Goal: Task Accomplishment & Management: Manage account settings

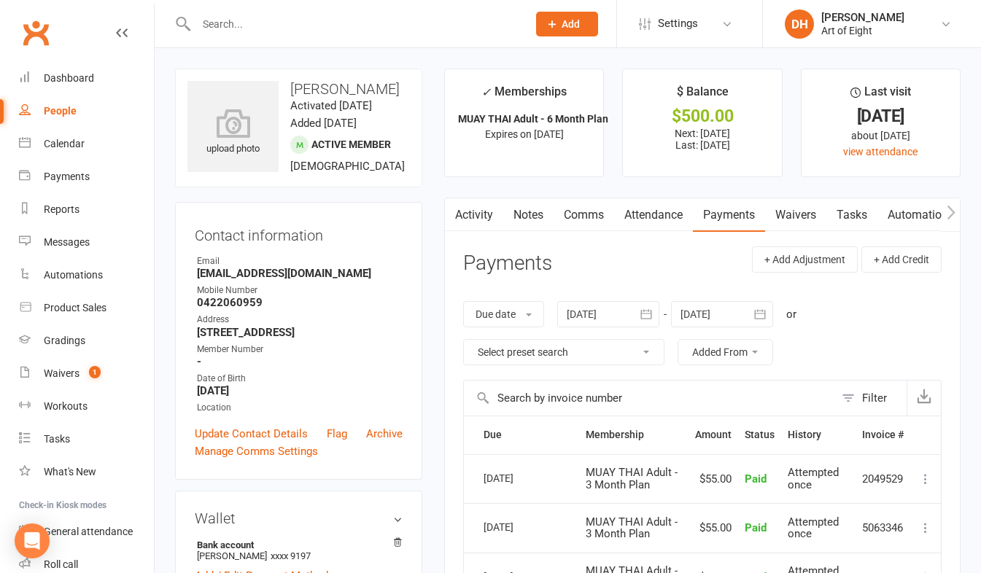
click at [252, 28] on input "text" at bounding box center [354, 24] width 325 height 20
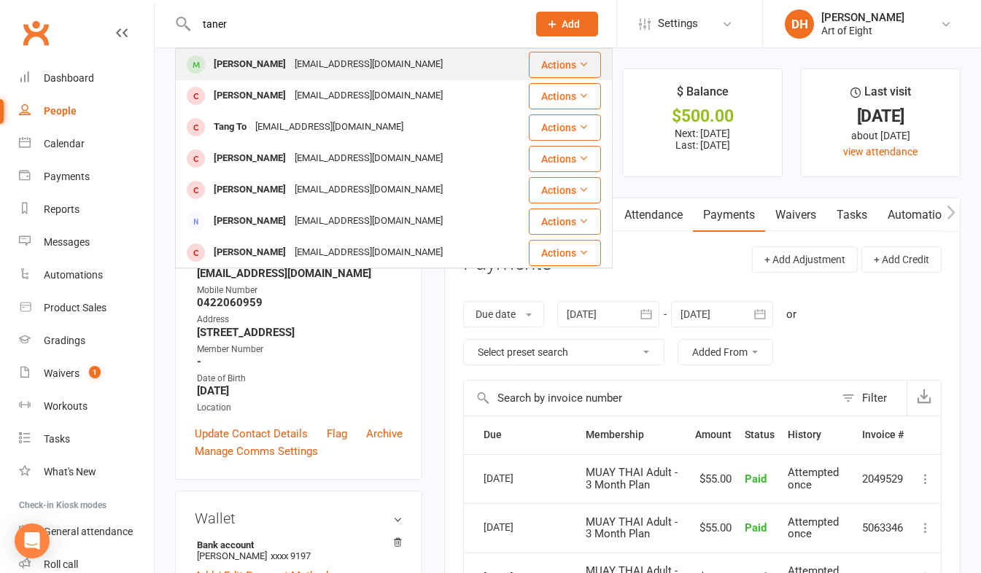
type input "taner"
click at [252, 68] on div "[PERSON_NAME]" at bounding box center [249, 64] width 81 height 21
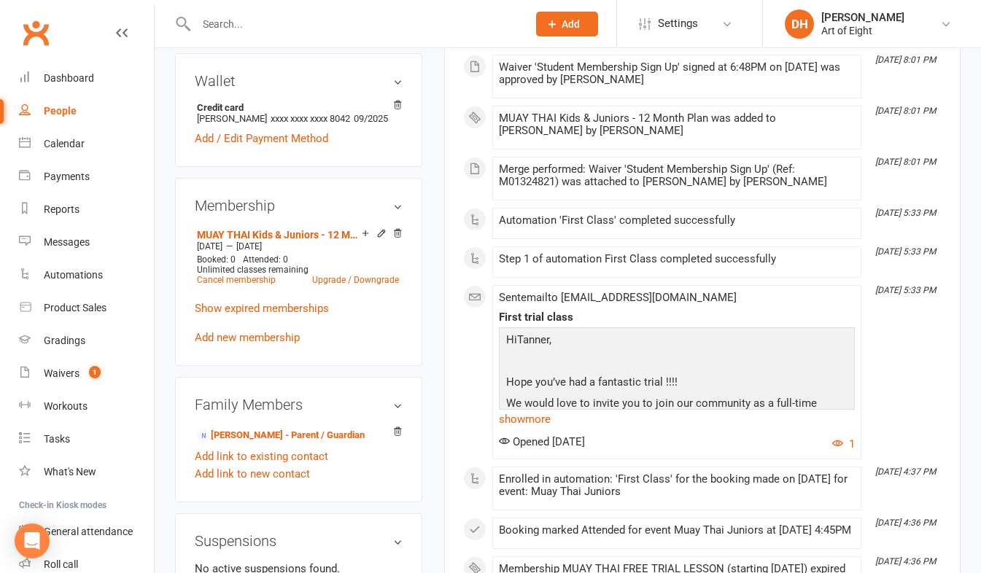
scroll to position [219, 0]
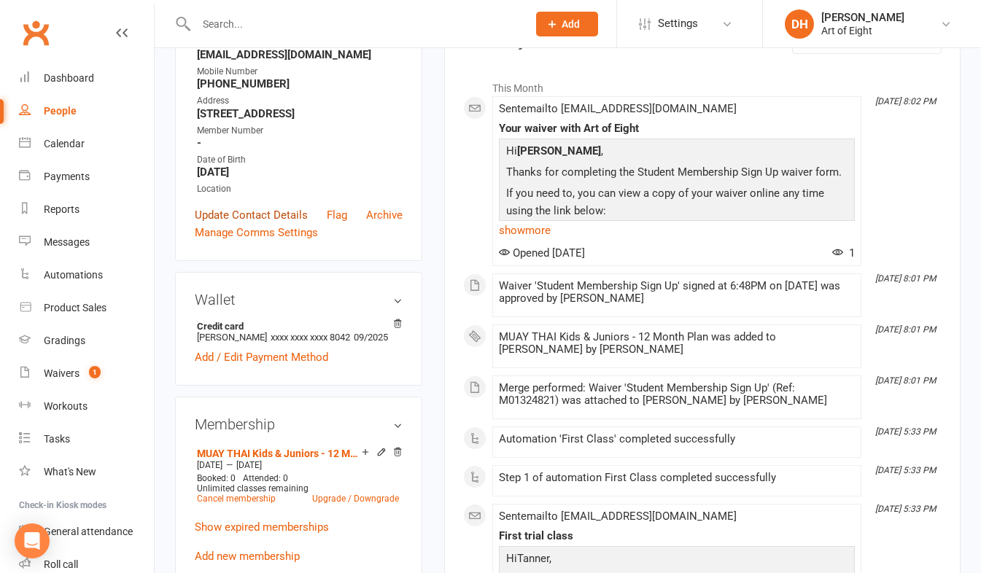
click at [224, 224] on link "Update Contact Details" at bounding box center [251, 214] width 113 height 17
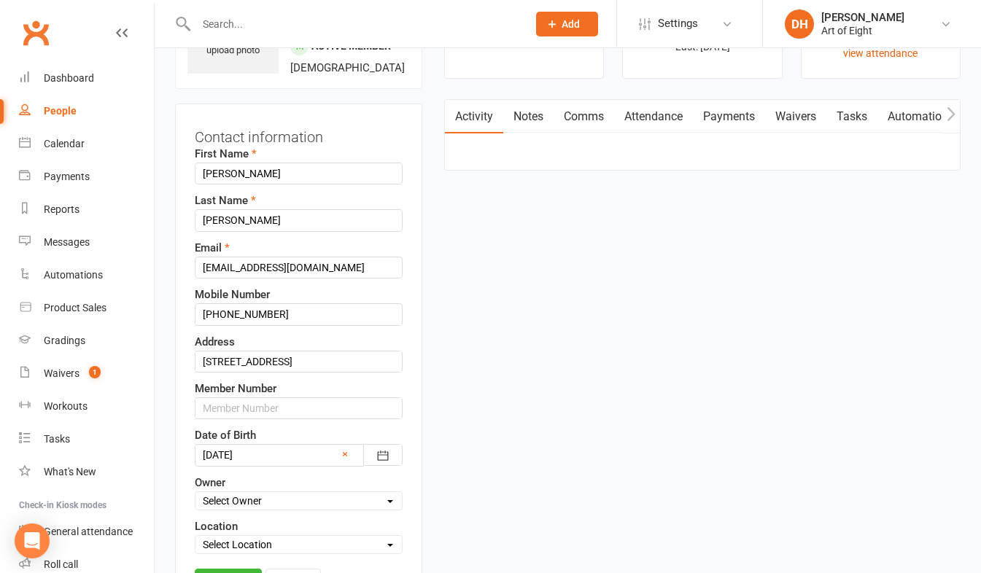
scroll to position [69, 0]
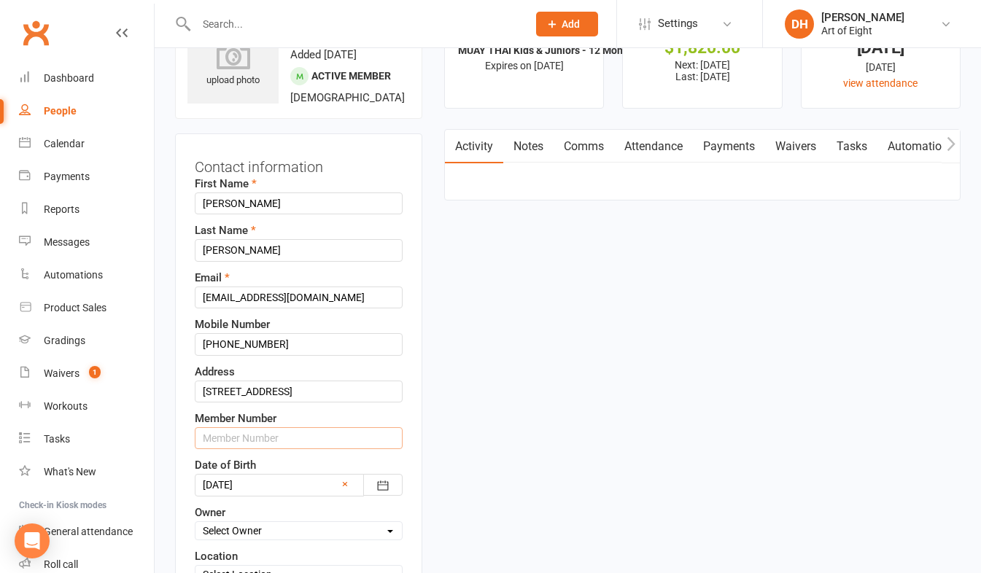
click at [224, 449] on input "text" at bounding box center [299, 438] width 208 height 22
type input "00437"
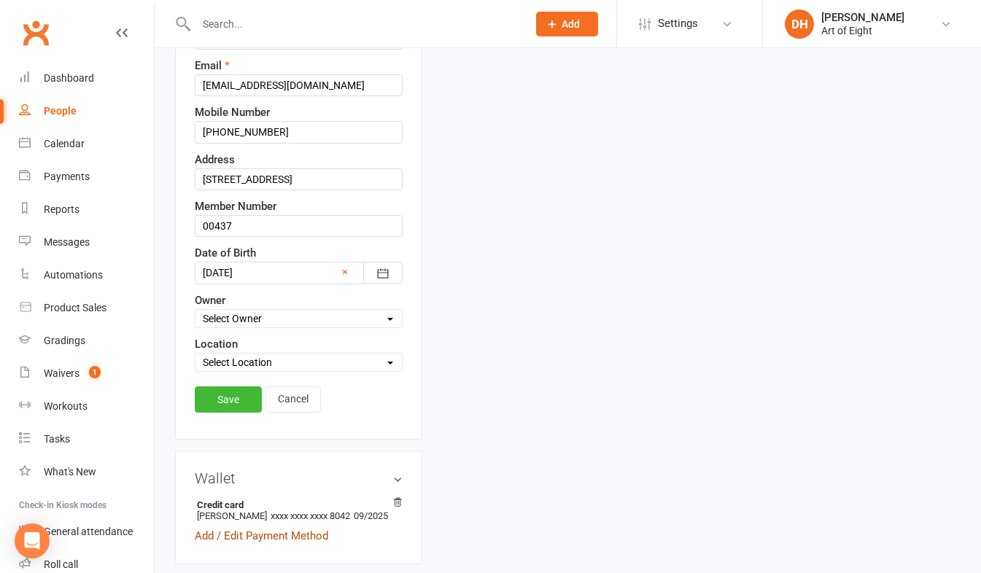
scroll to position [360, 0]
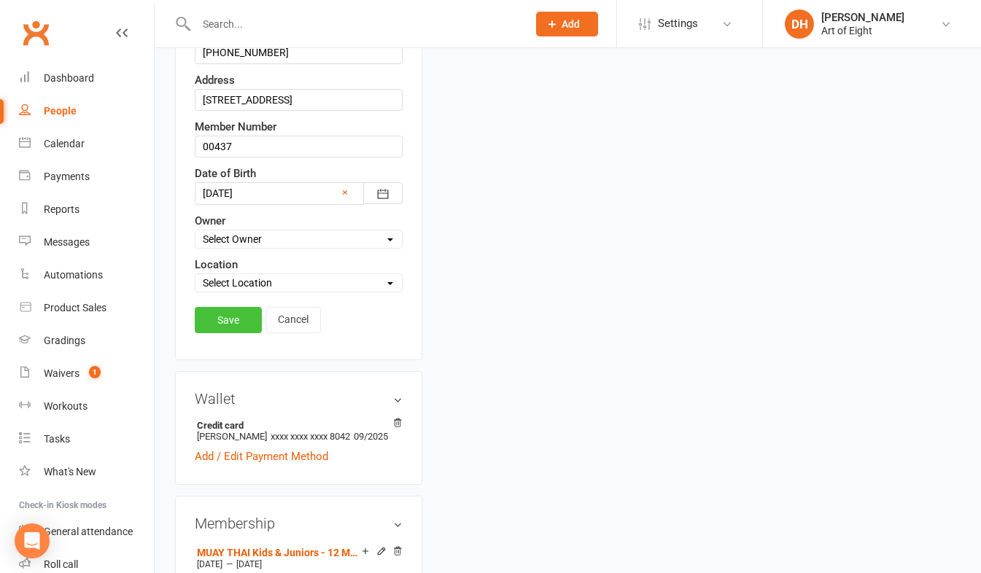
click at [243, 331] on link "Save" at bounding box center [228, 320] width 67 height 26
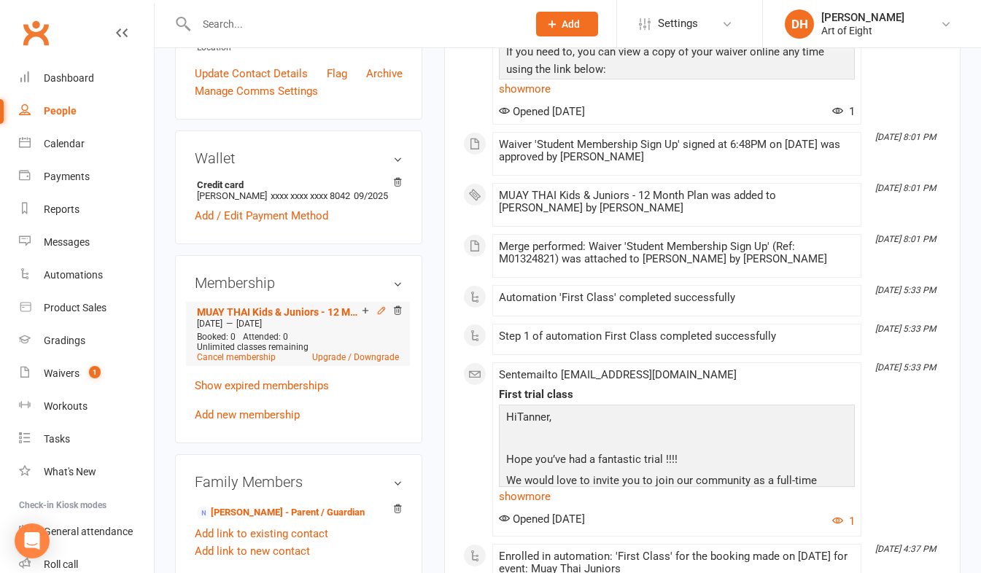
click at [381, 316] on icon at bounding box center [381, 311] width 10 height 10
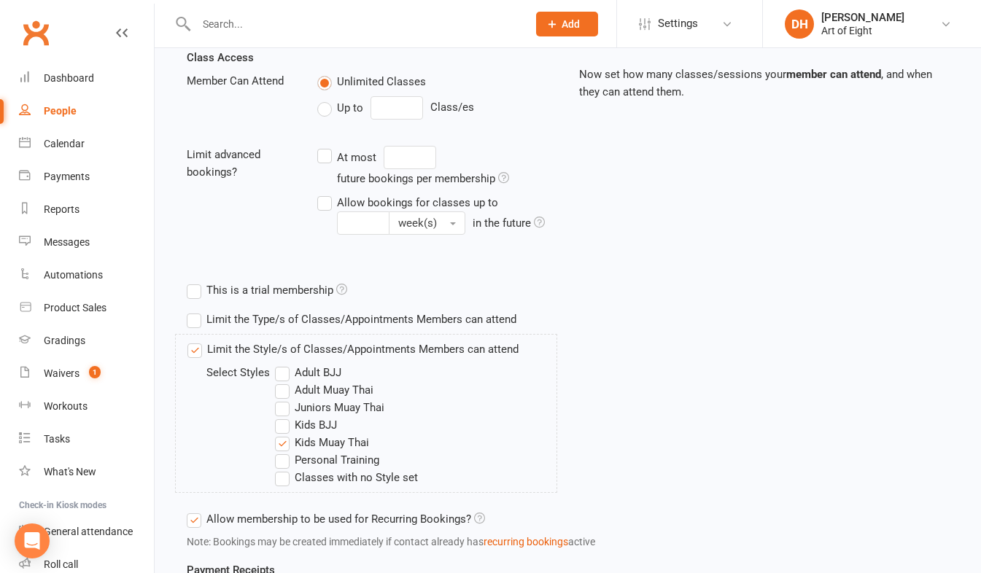
scroll to position [365, 0]
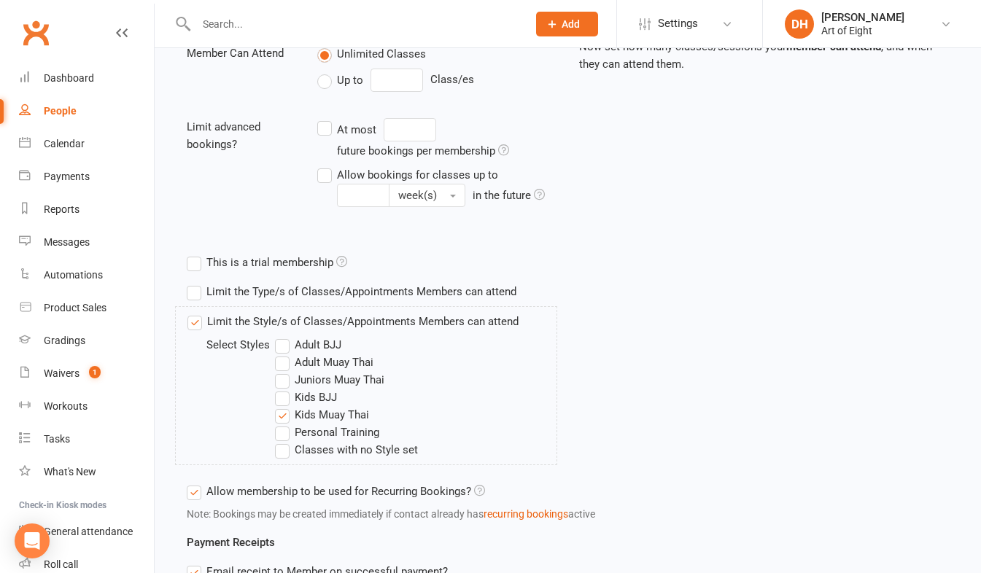
click at [287, 415] on label "Kids Muay Thai" at bounding box center [322, 414] width 94 height 17
click at [284, 406] on input "Kids Muay Thai" at bounding box center [279, 406] width 9 height 0
click at [281, 386] on label "Juniors Muay Thai" at bounding box center [329, 379] width 109 height 17
click at [281, 371] on input "Juniors Muay Thai" at bounding box center [279, 371] width 9 height 0
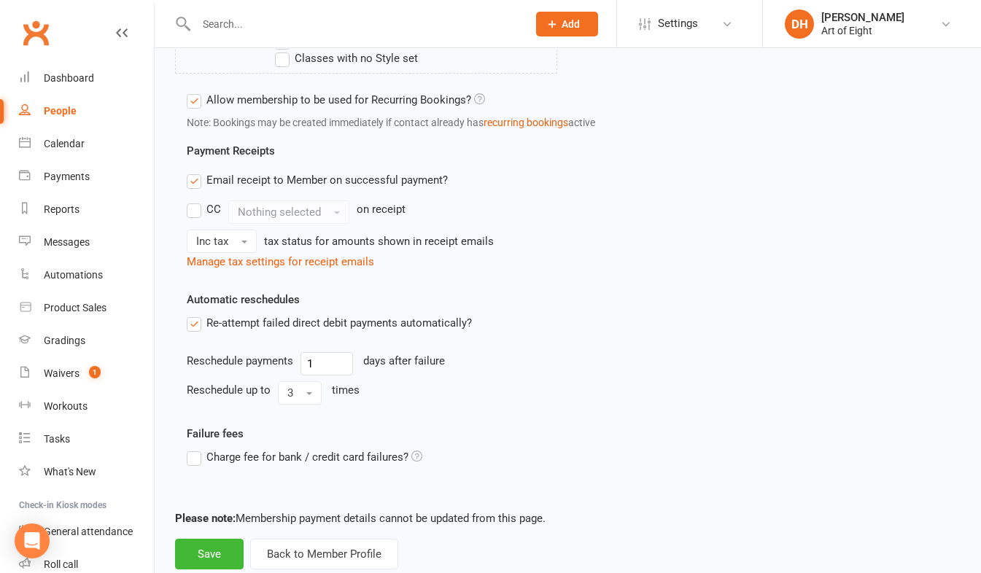
scroll to position [794, 0]
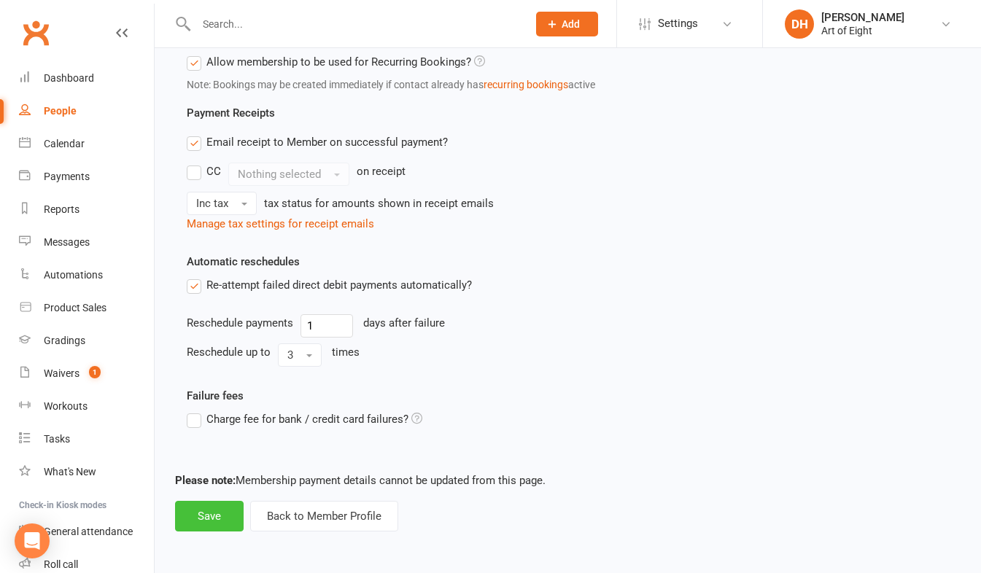
click at [219, 520] on button "Save" at bounding box center [209, 516] width 69 height 31
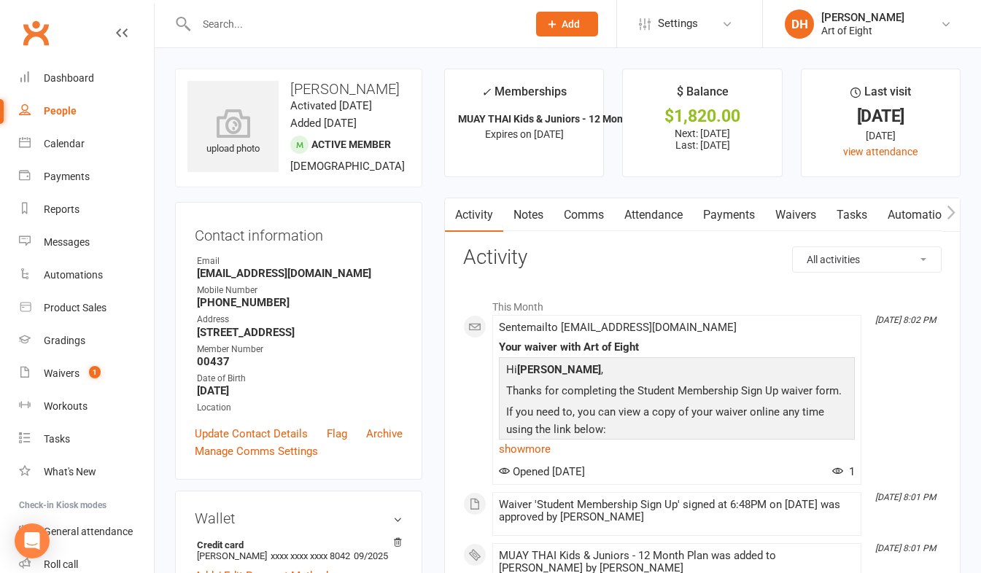
click at [233, 28] on input "text" at bounding box center [354, 24] width 325 height 20
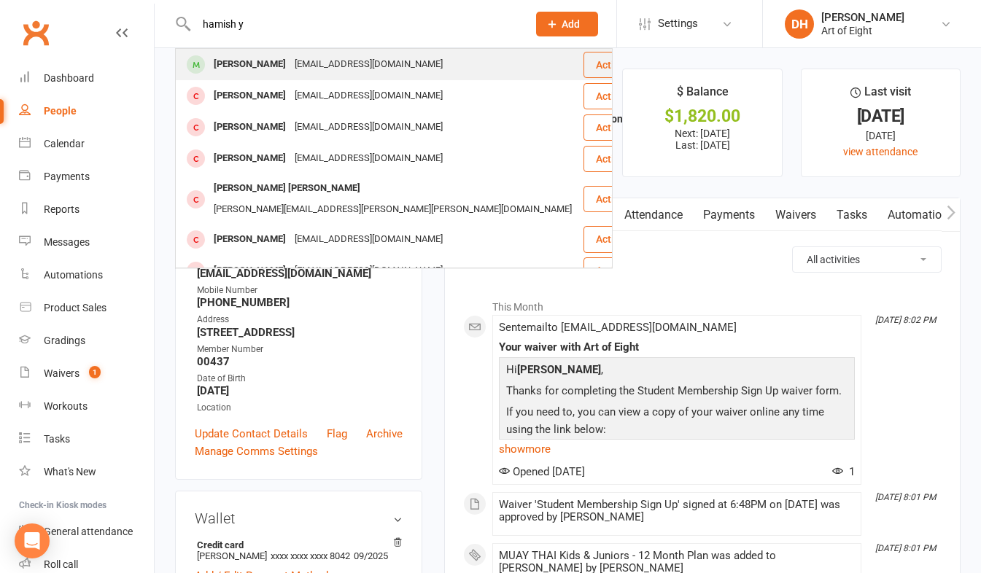
type input "hamish y"
click at [237, 67] on div "[PERSON_NAME]" at bounding box center [249, 64] width 81 height 21
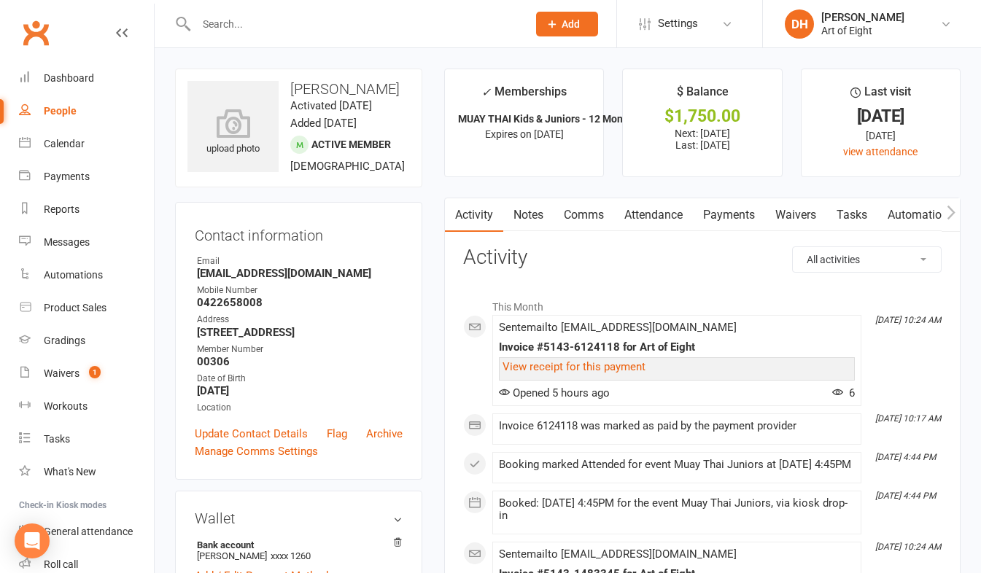
drag, startPoint x: 725, startPoint y: 209, endPoint x: 725, endPoint y: 360, distance: 151.7
click at [725, 209] on link "Payments" at bounding box center [729, 215] width 72 height 34
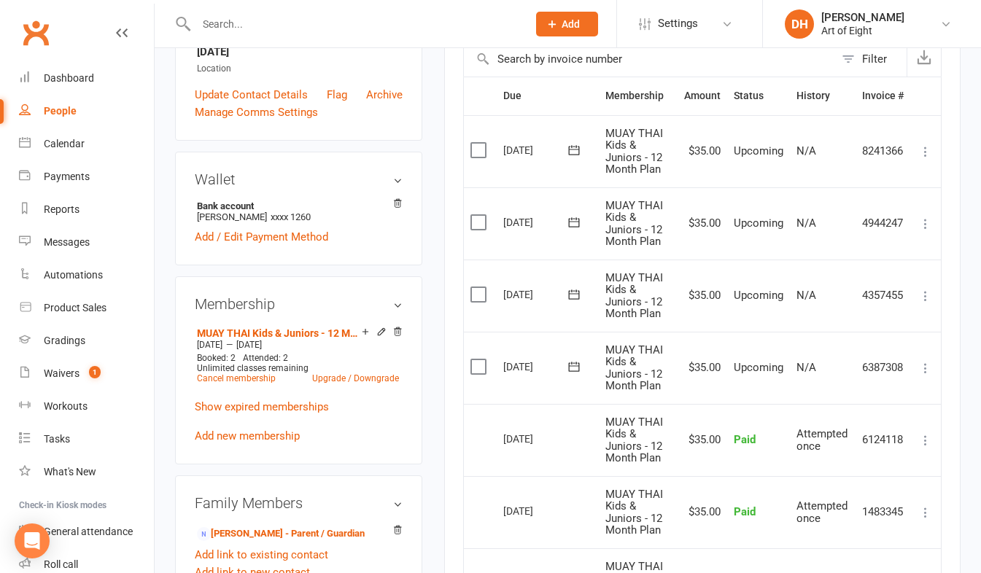
scroll to position [365, 0]
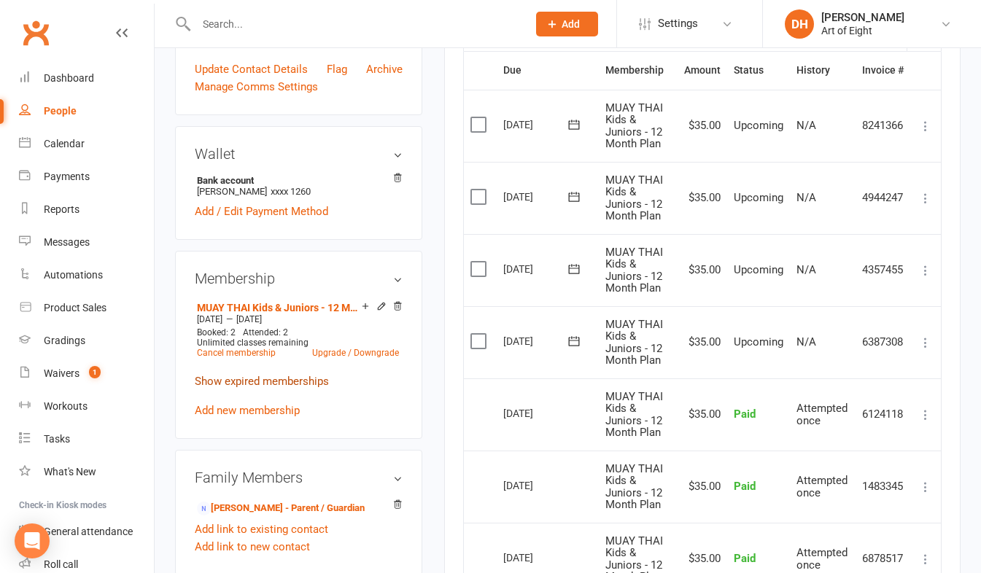
click at [261, 388] on link "Show expired memberships" at bounding box center [262, 381] width 134 height 13
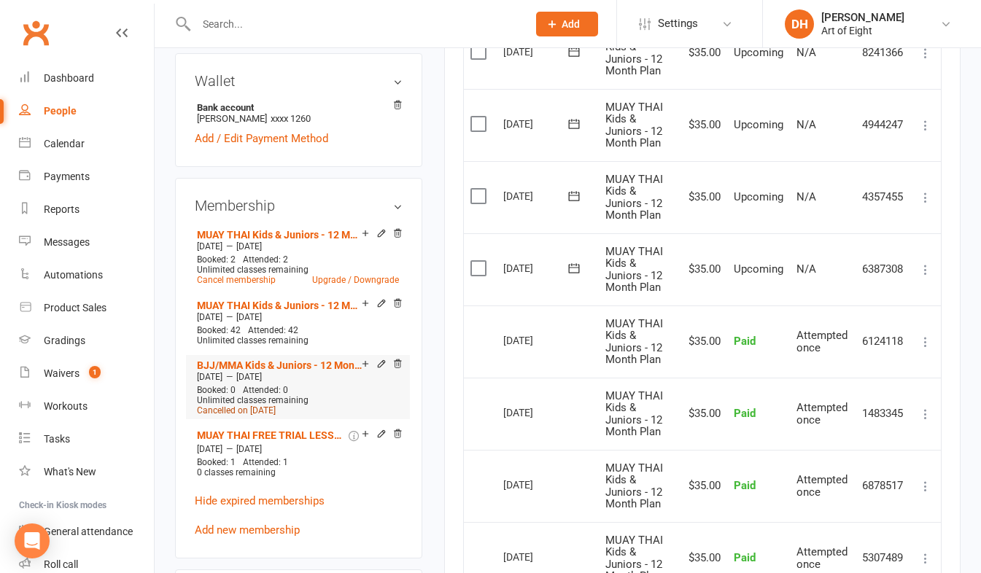
scroll to position [583, 0]
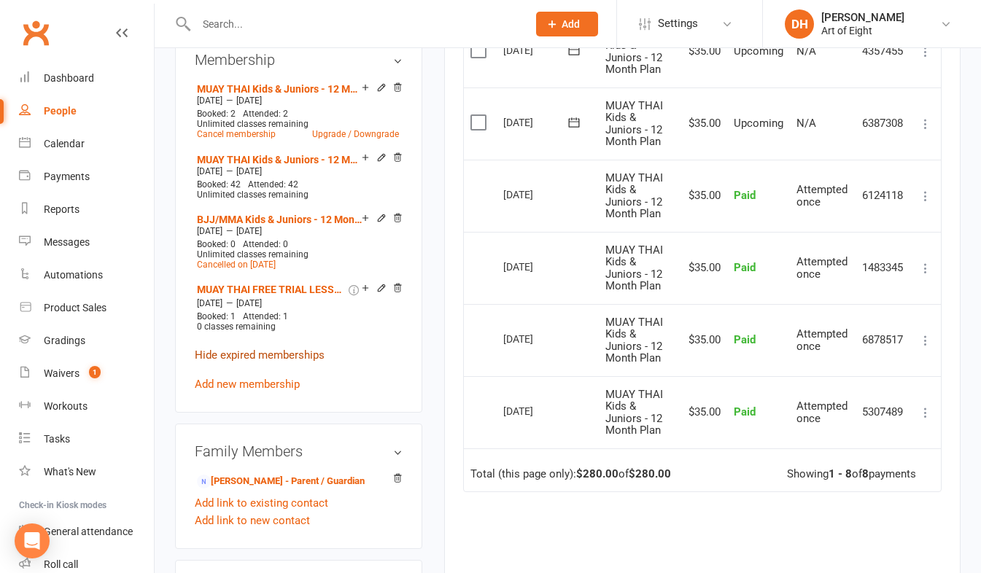
click at [252, 362] on link "Hide expired memberships" at bounding box center [260, 355] width 130 height 13
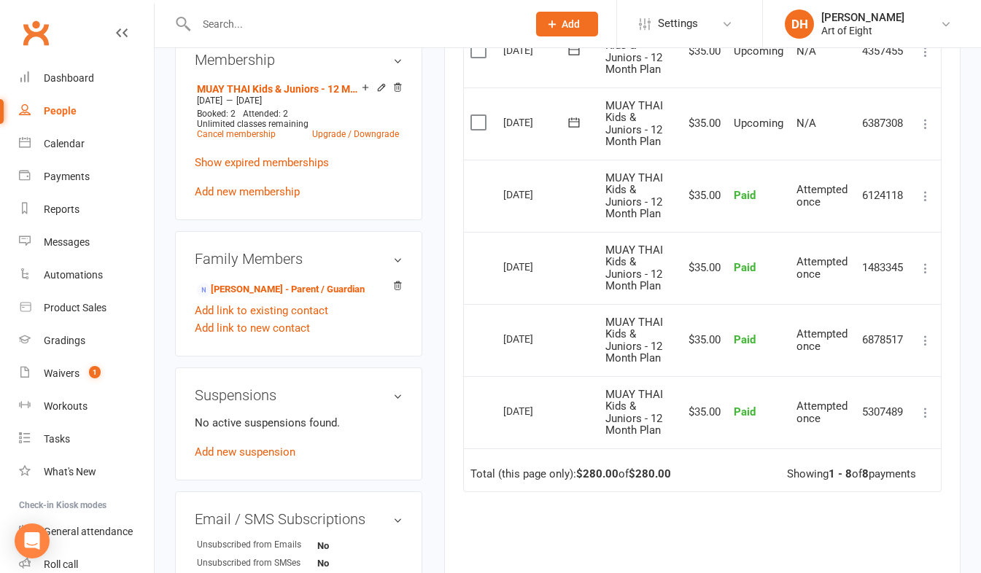
scroll to position [510, 0]
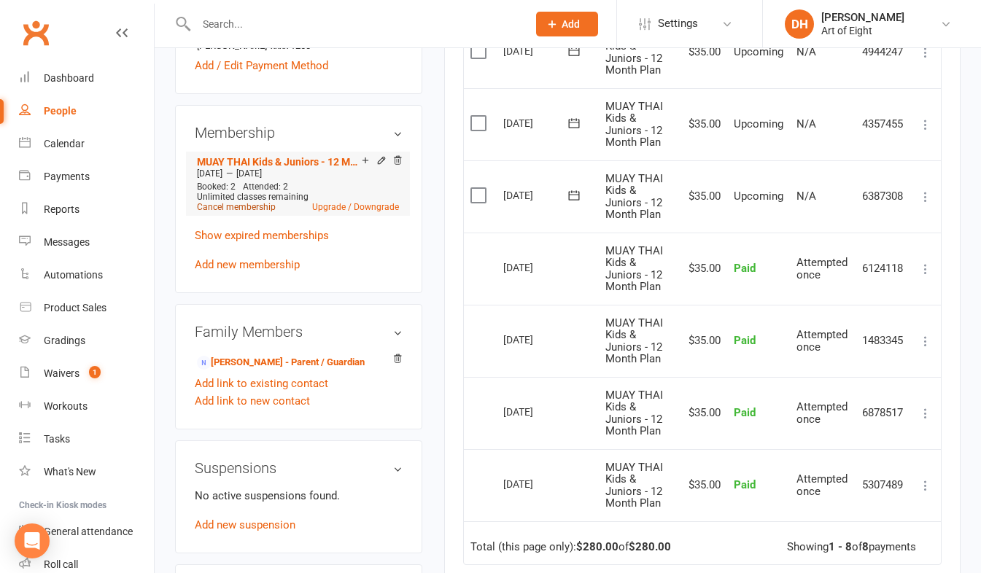
click at [211, 212] on link "Cancel membership" at bounding box center [236, 207] width 79 height 10
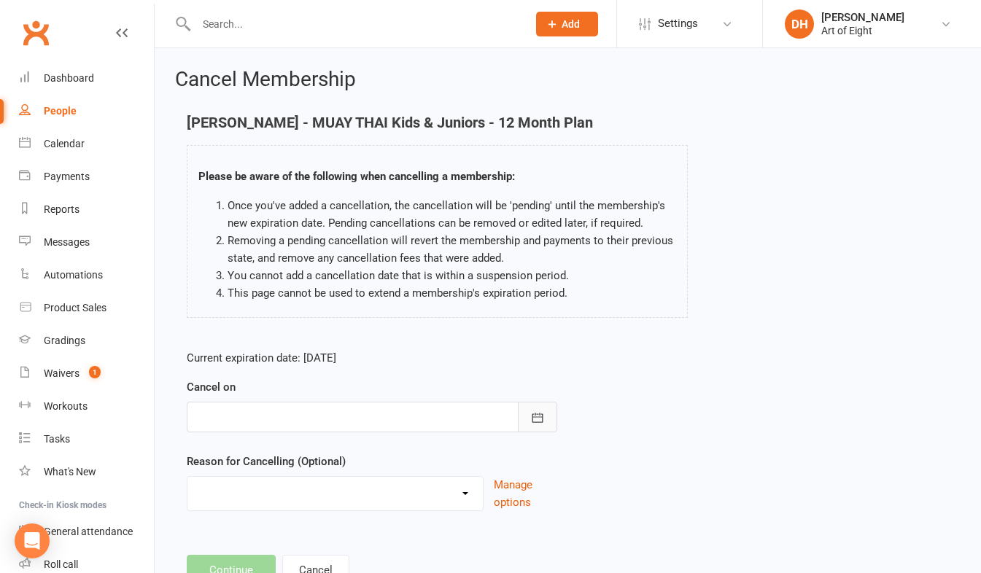
click at [534, 425] on button "button" at bounding box center [537, 417] width 39 height 31
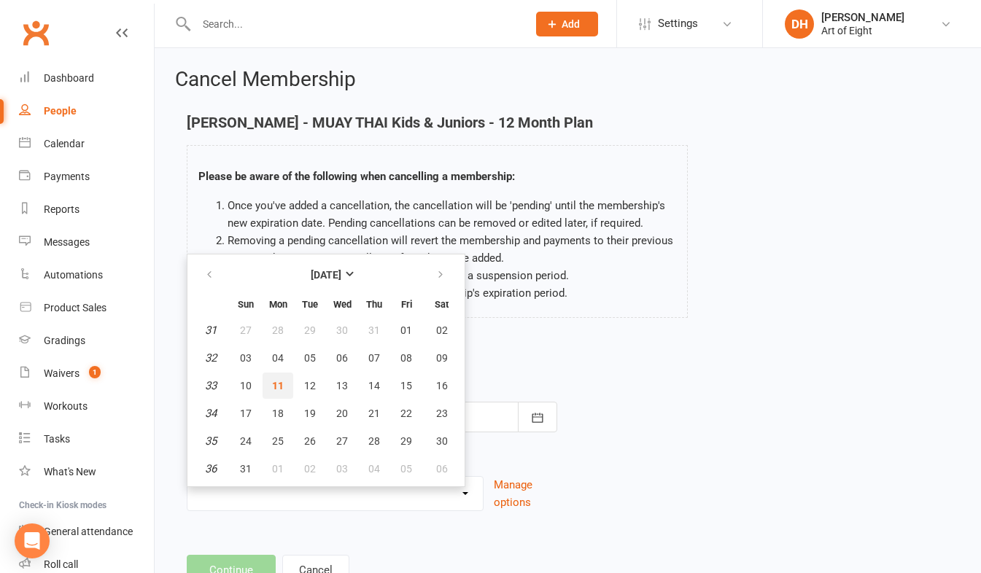
click at [274, 384] on span "11" at bounding box center [278, 386] width 12 height 12
type input "[DATE]"
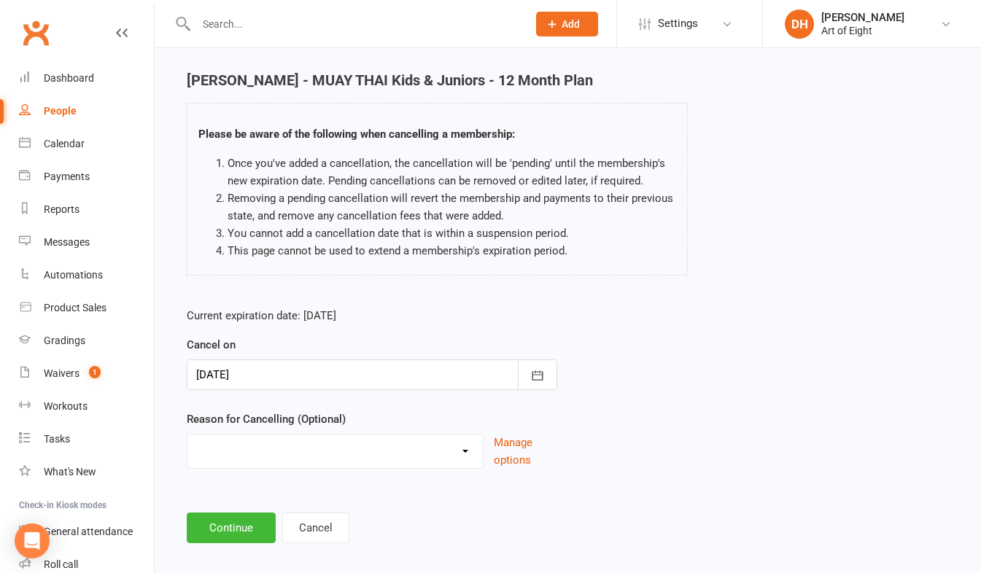
scroll to position [57, 0]
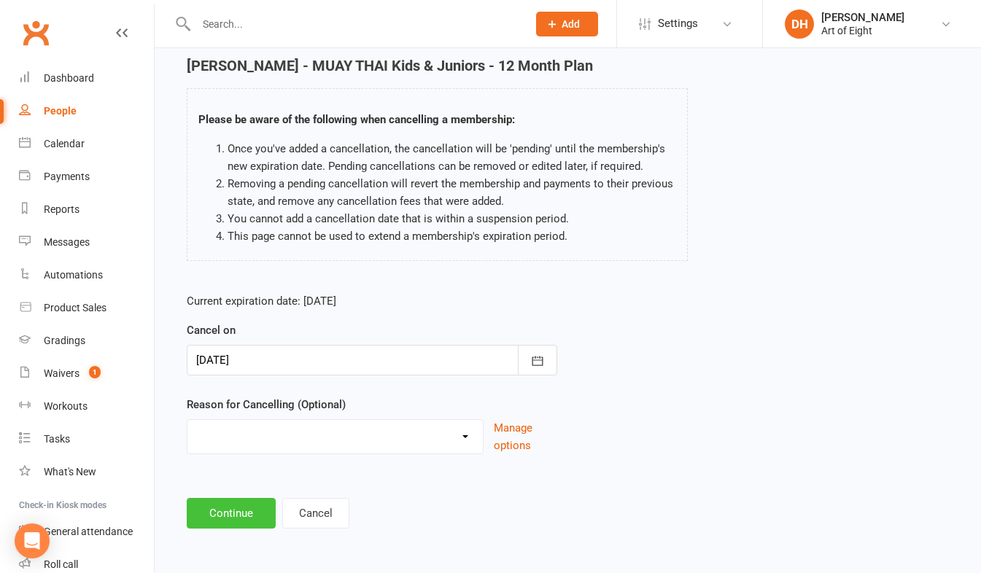
click at [238, 510] on button "Continue" at bounding box center [231, 513] width 89 height 31
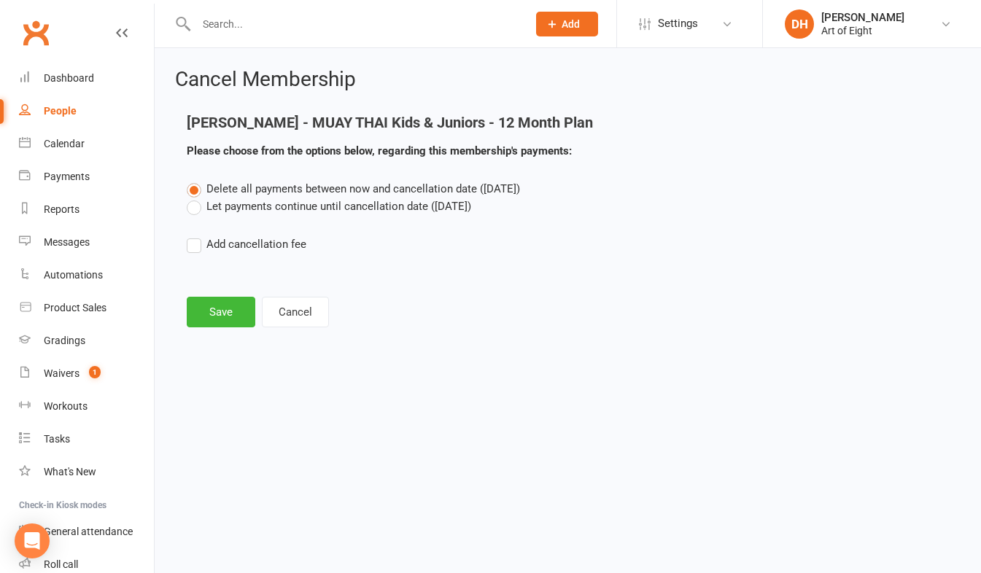
scroll to position [0, 0]
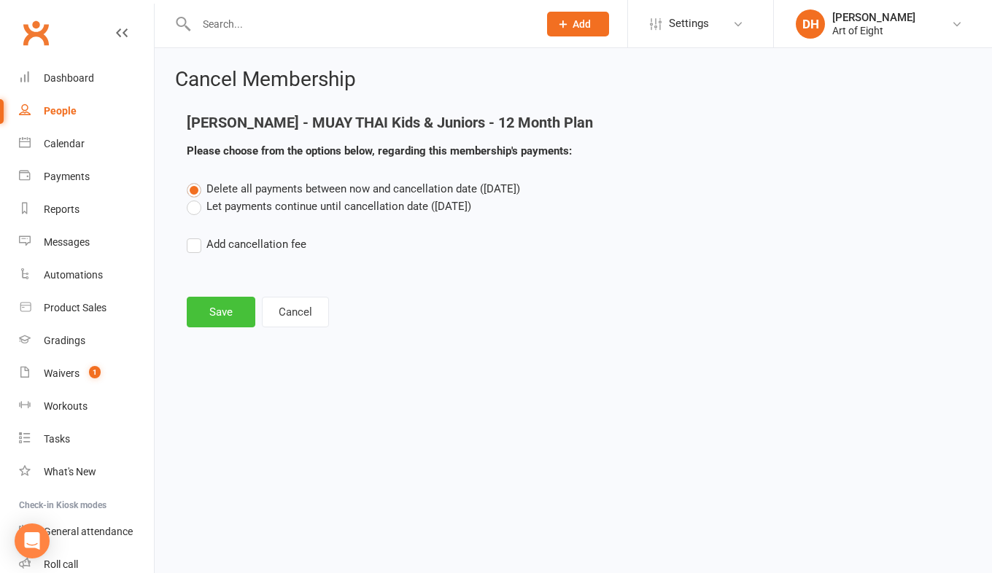
click at [220, 316] on button "Save" at bounding box center [221, 312] width 69 height 31
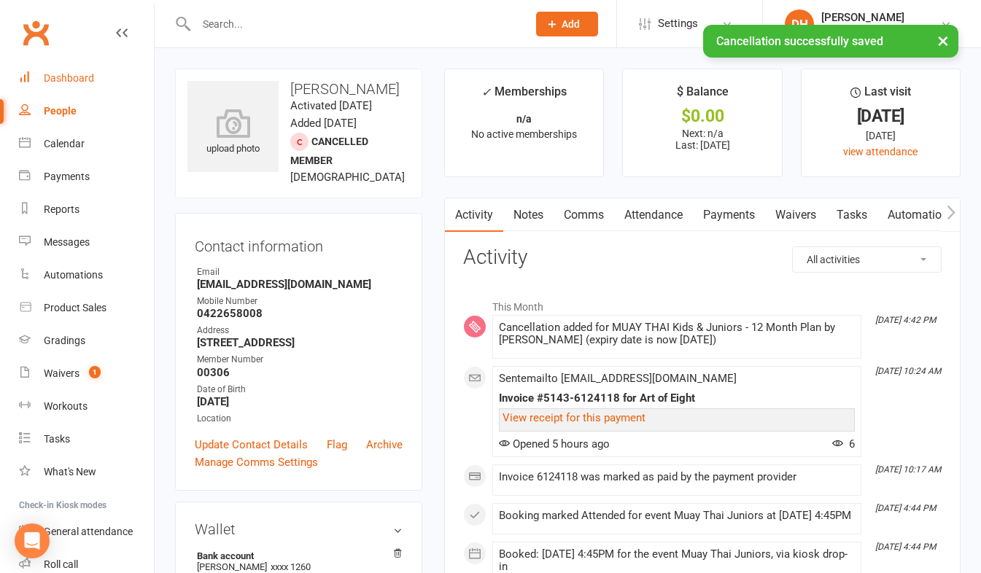
click at [79, 82] on div "Dashboard" at bounding box center [69, 78] width 50 height 12
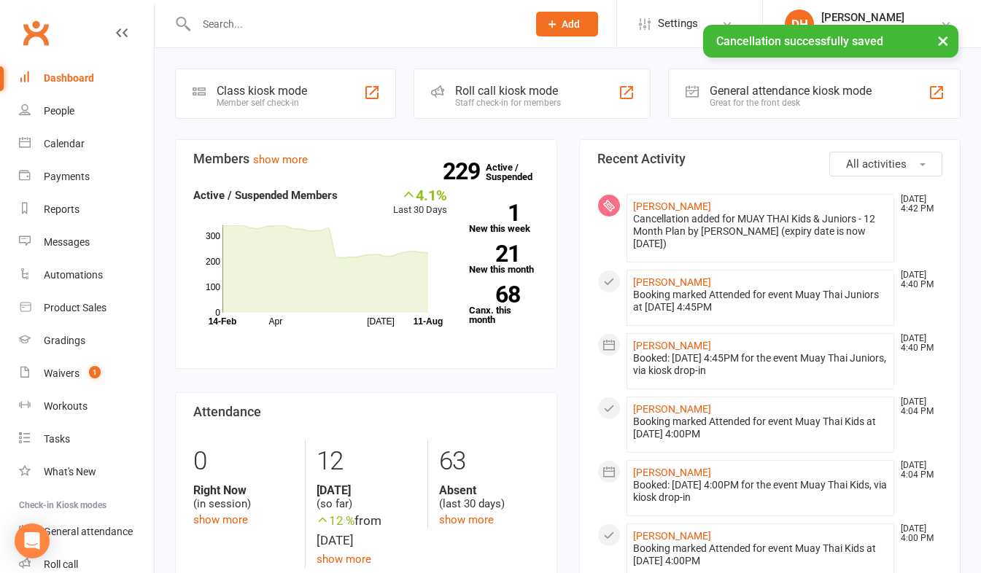
scroll to position [292, 0]
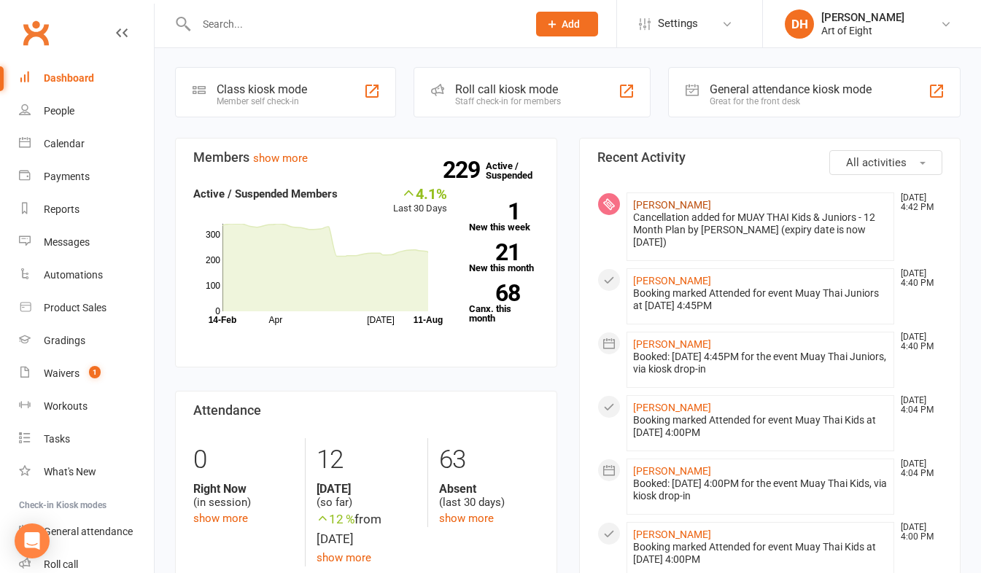
click at [659, 204] on link "[PERSON_NAME]" at bounding box center [672, 205] width 78 height 12
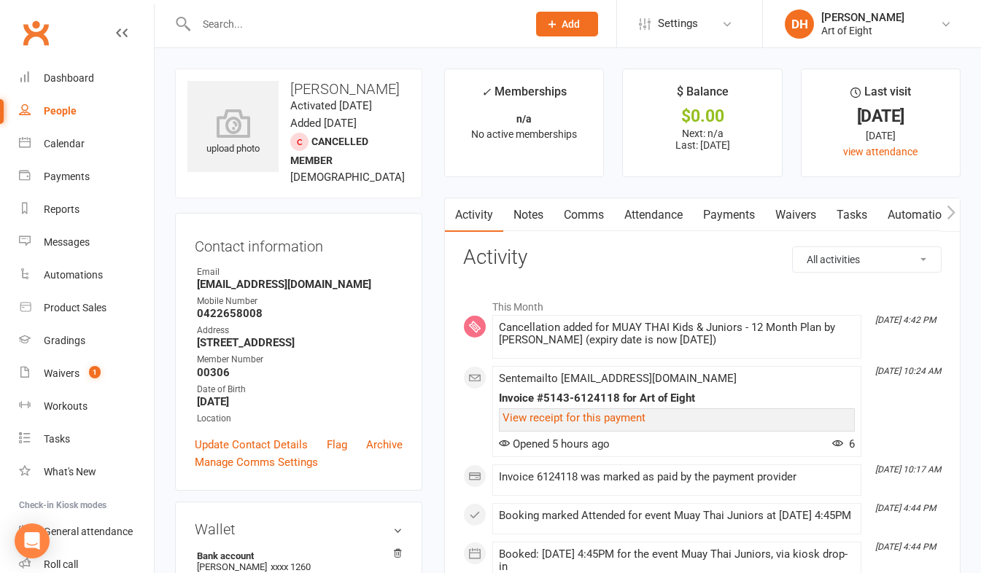
click at [720, 211] on link "Payments" at bounding box center [729, 215] width 72 height 34
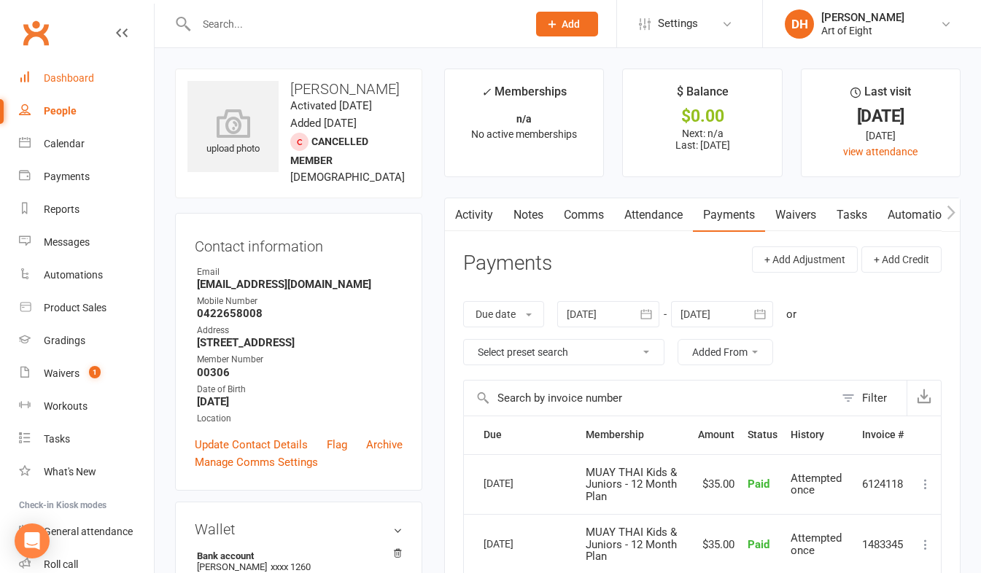
click at [84, 75] on div "Dashboard" at bounding box center [69, 78] width 50 height 12
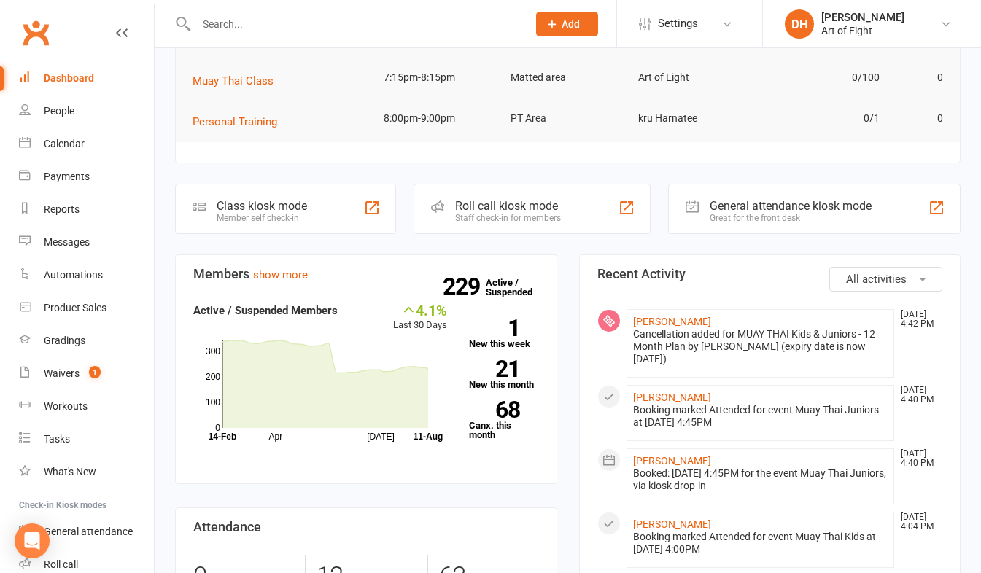
scroll to position [292, 0]
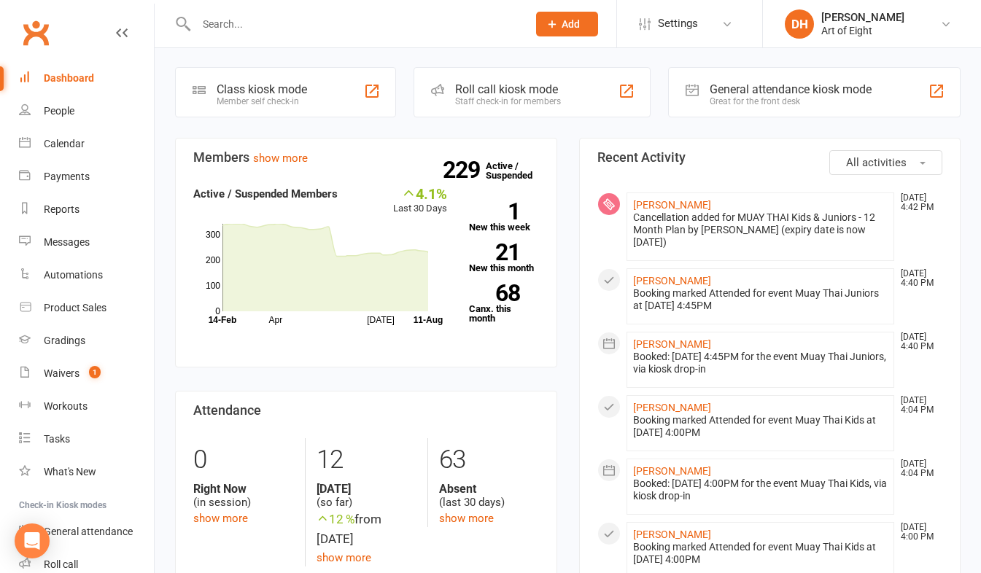
click at [279, 25] on input "text" at bounding box center [354, 24] width 325 height 20
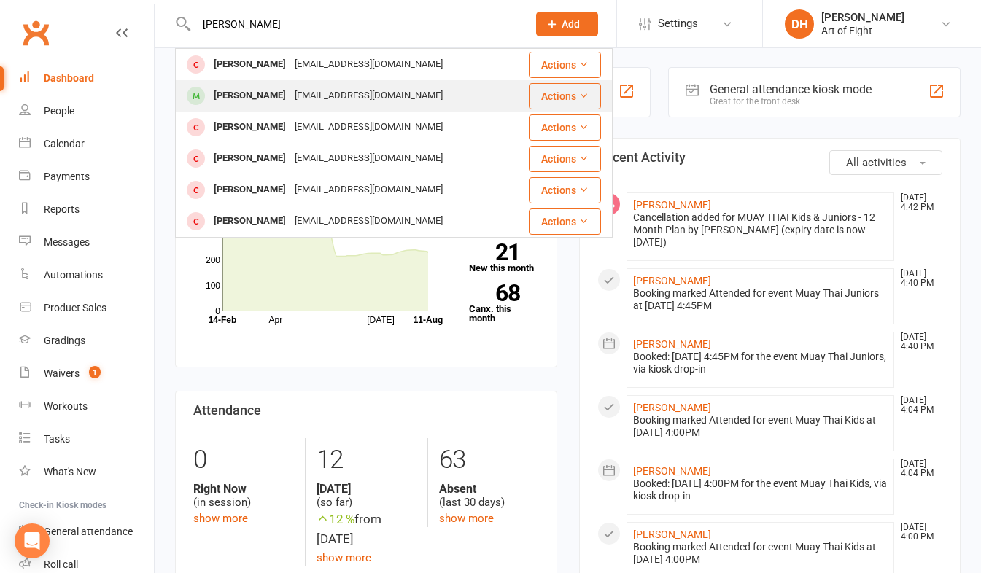
type input "[PERSON_NAME]"
click at [245, 95] on div "[PERSON_NAME]" at bounding box center [249, 95] width 81 height 21
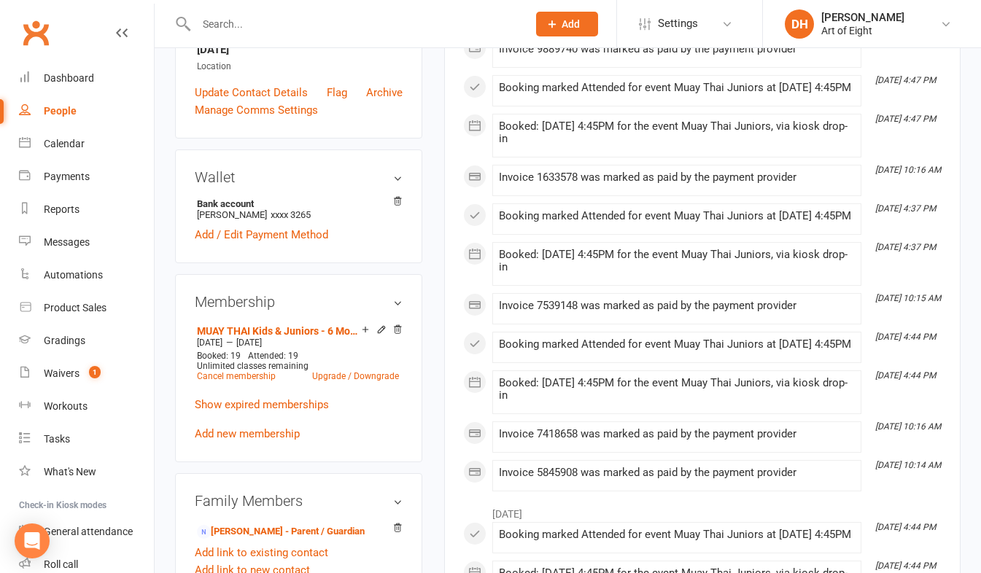
scroll to position [437, 0]
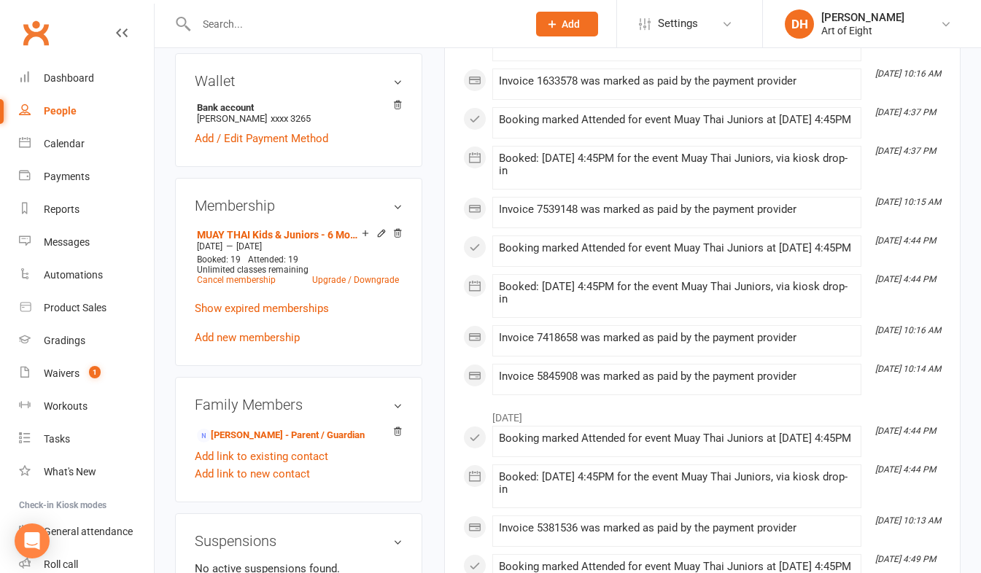
click at [381, 238] on icon at bounding box center [381, 233] width 10 height 10
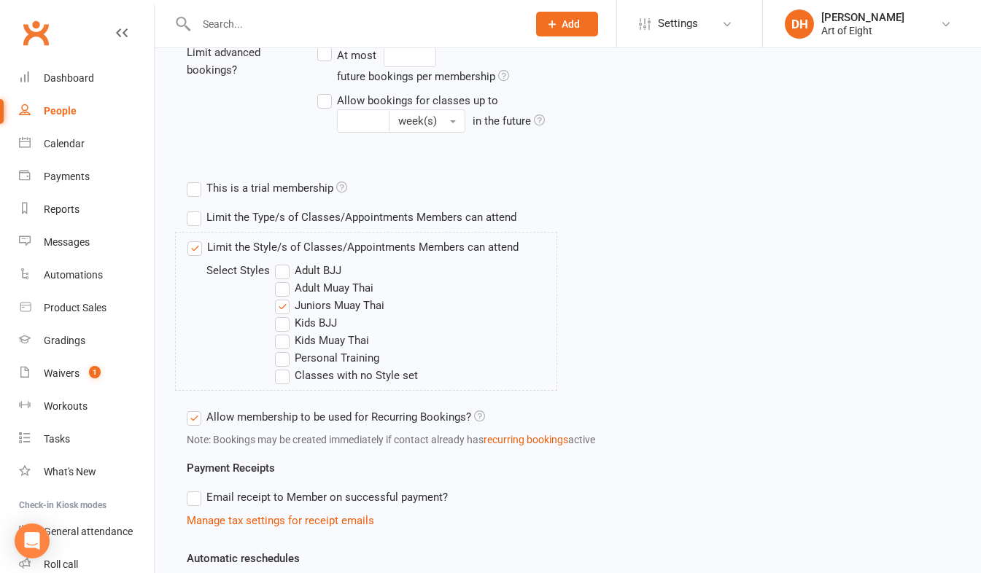
scroll to position [510, 0]
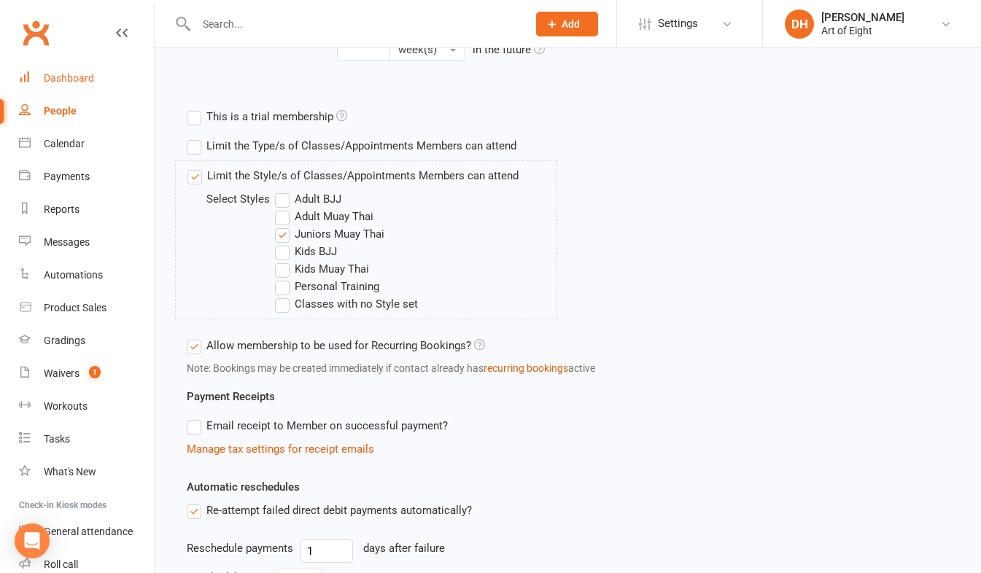
click at [80, 72] on div "Dashboard" at bounding box center [69, 78] width 50 height 12
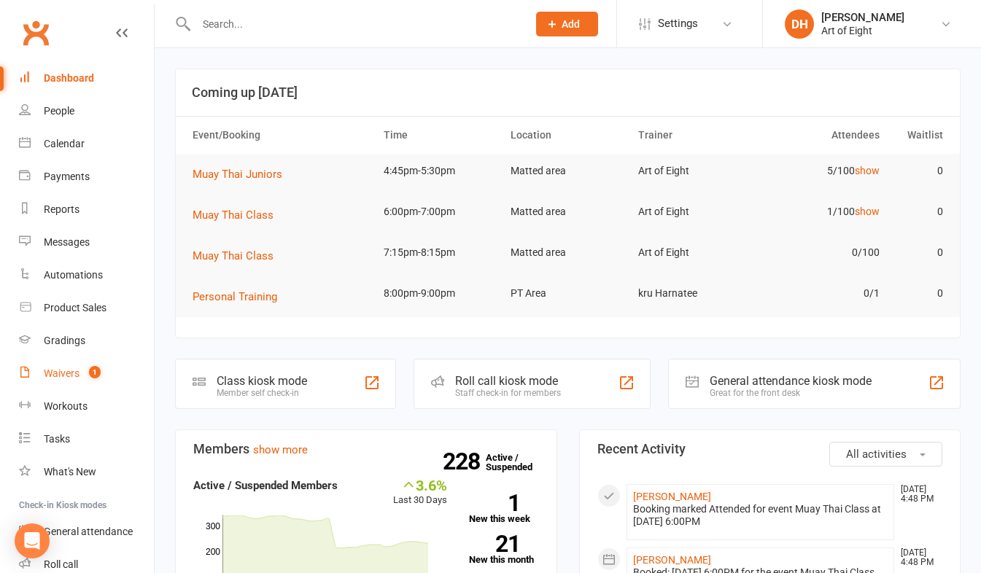
click at [56, 367] on link "Waivers 1" at bounding box center [86, 373] width 135 height 33
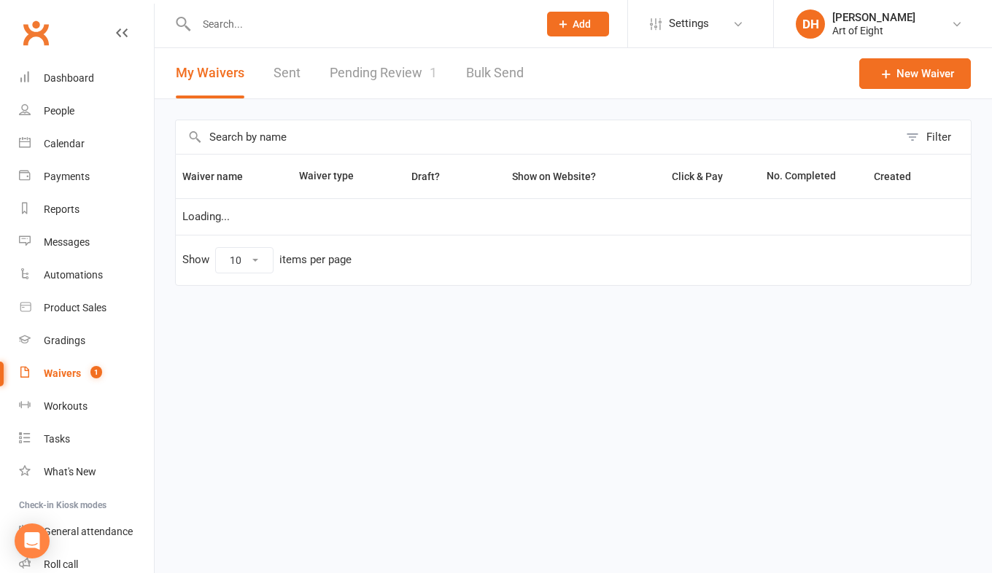
click at [379, 64] on link "Pending Review 1" at bounding box center [383, 73] width 107 height 50
select select "50"
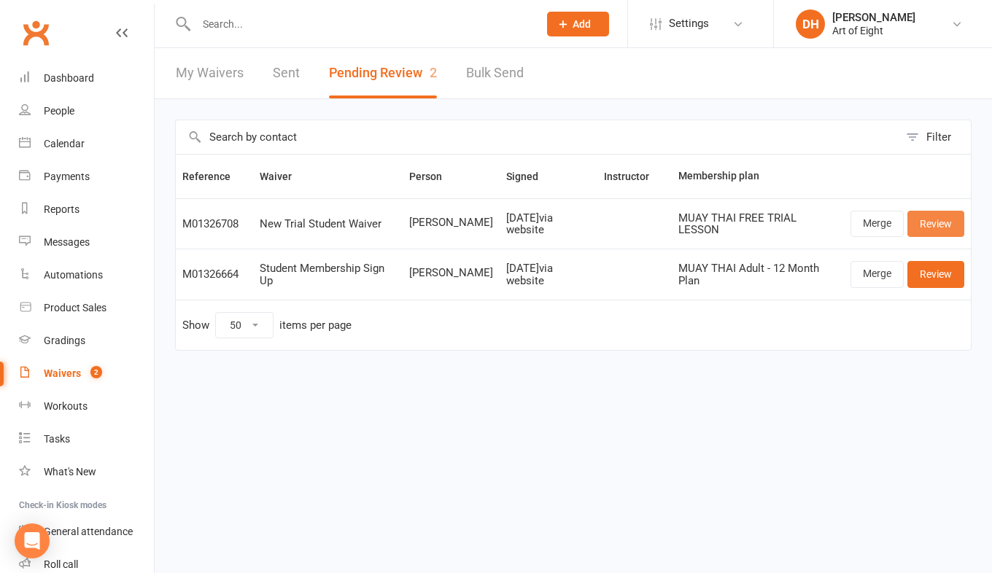
click at [926, 220] on link "Review" at bounding box center [935, 224] width 57 height 26
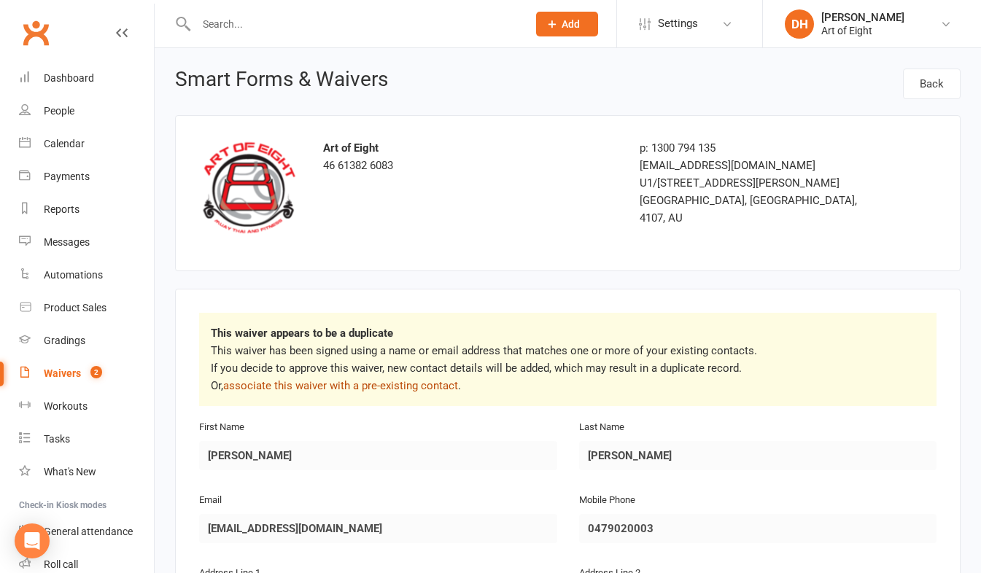
click at [338, 383] on link "associate this waiver with a pre-existing contact" at bounding box center [340, 385] width 235 height 13
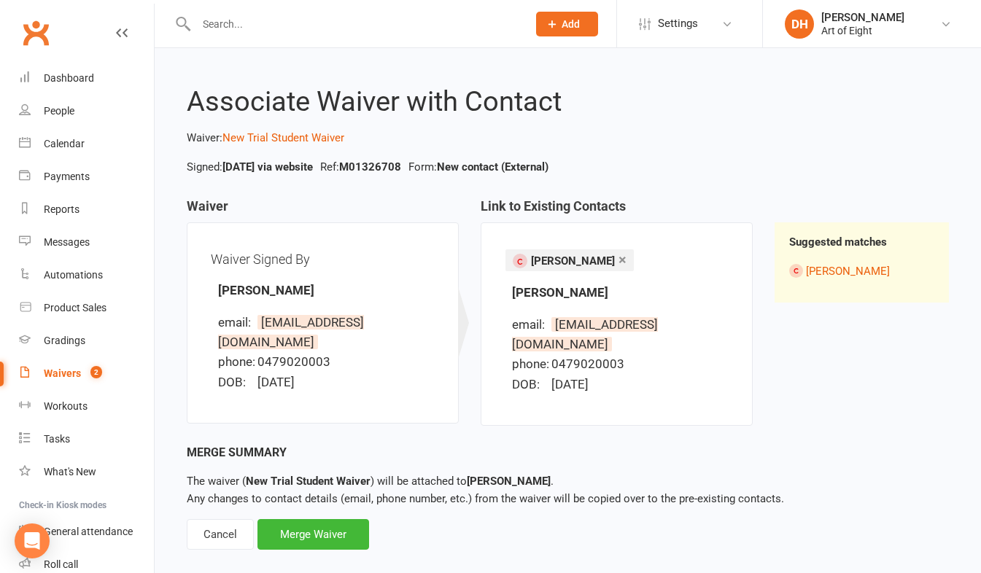
scroll to position [7, 0]
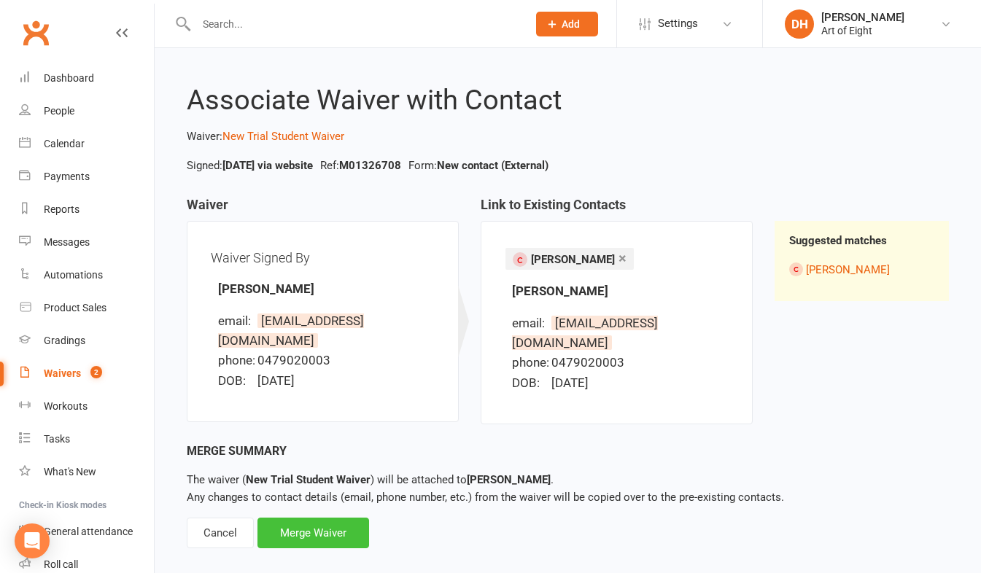
click at [284, 518] on div "Merge Waiver" at bounding box center [313, 533] width 112 height 31
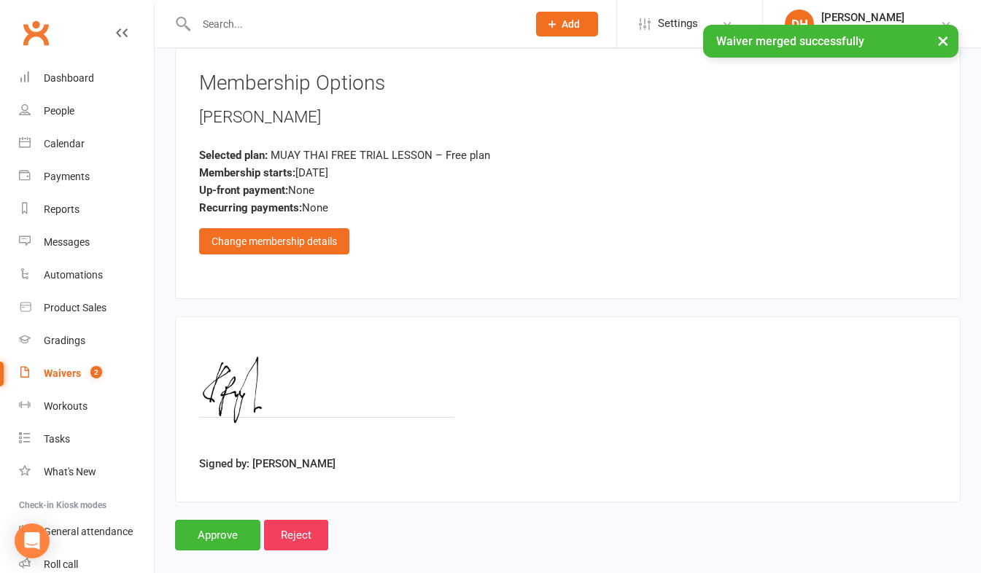
scroll to position [2421, 0]
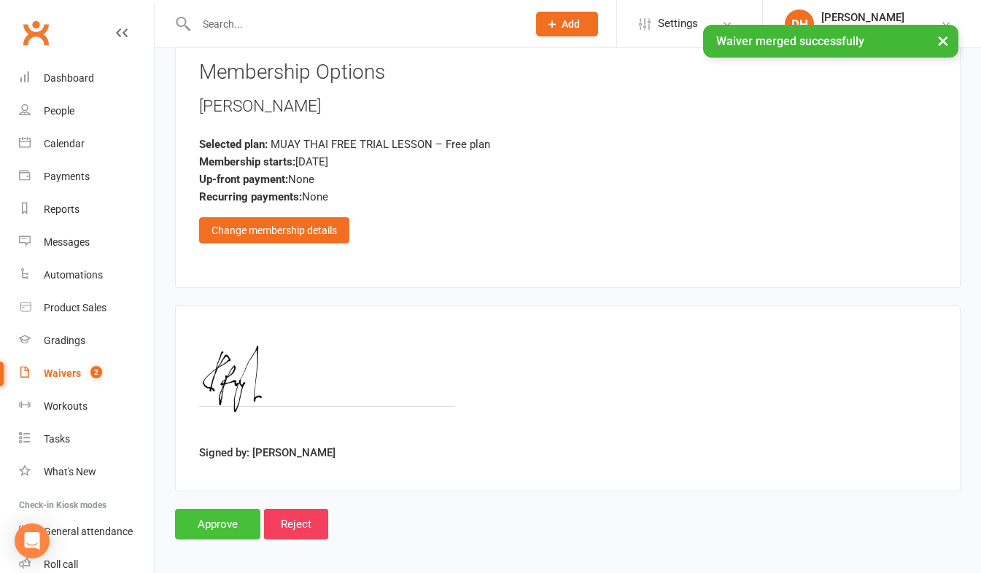
click at [216, 519] on input "Approve" at bounding box center [217, 524] width 85 height 31
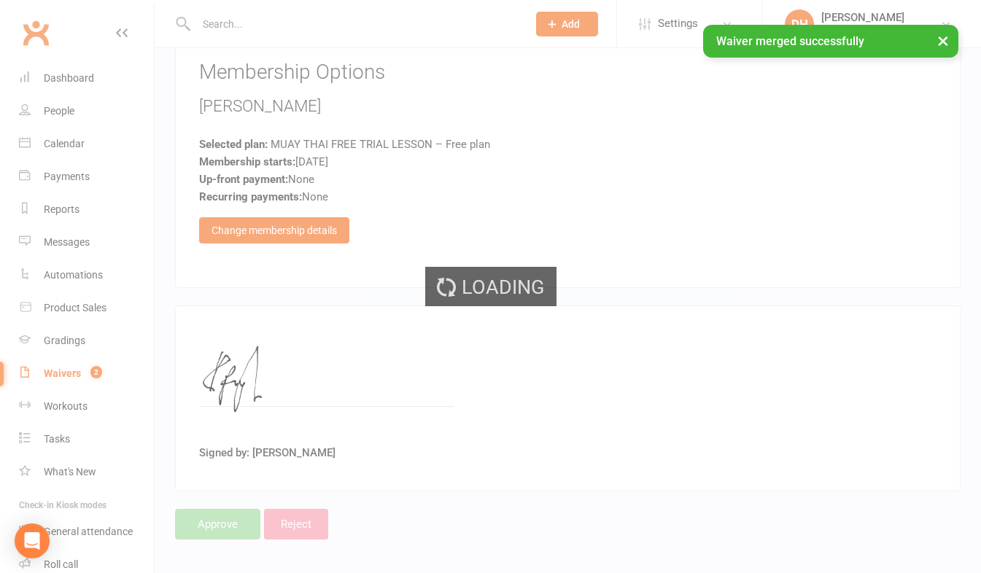
select select "50"
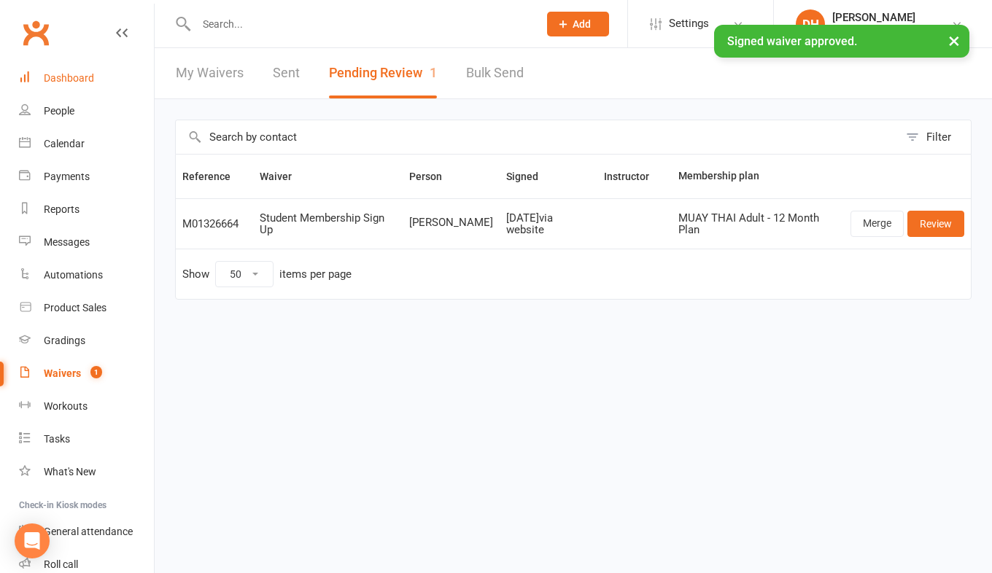
click at [77, 77] on div "Dashboard" at bounding box center [69, 78] width 50 height 12
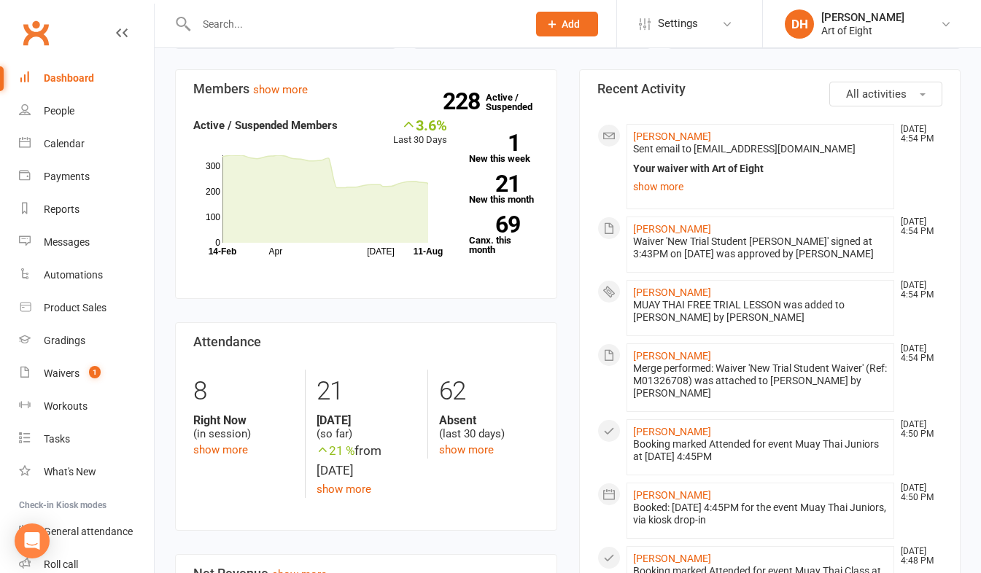
scroll to position [292, 0]
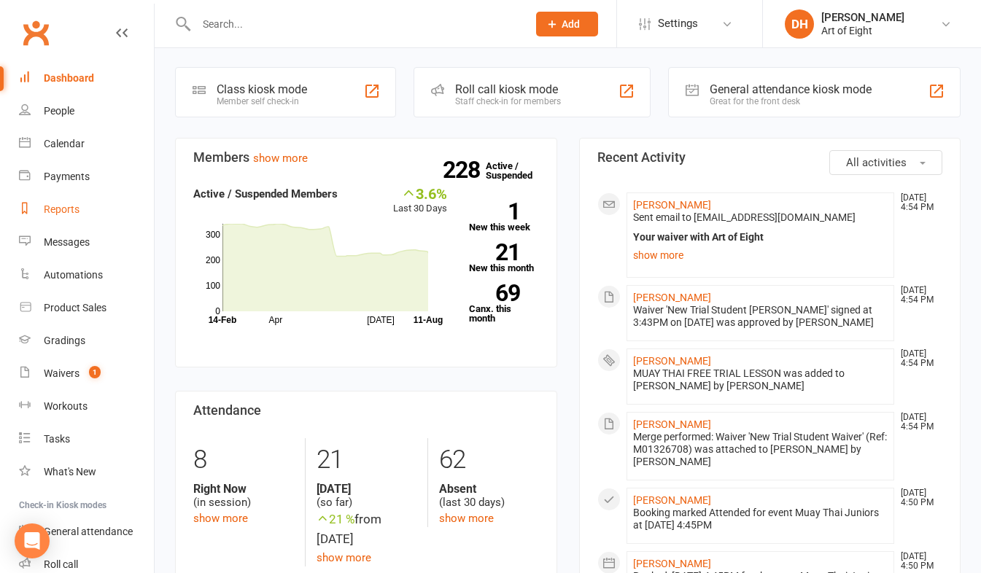
click at [62, 214] on div "Reports" at bounding box center [62, 209] width 36 height 12
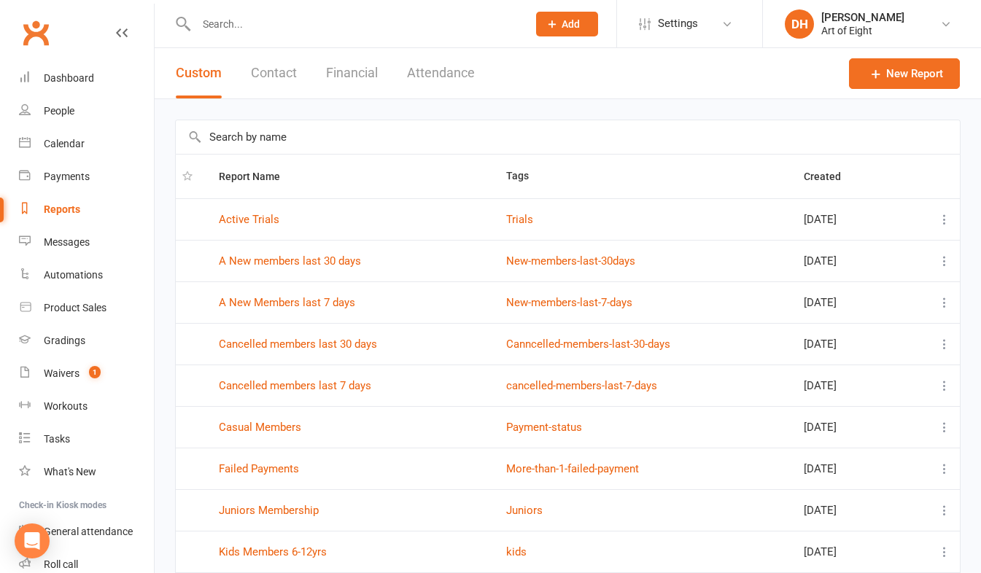
click at [332, 61] on button "Financial" at bounding box center [352, 73] width 52 height 50
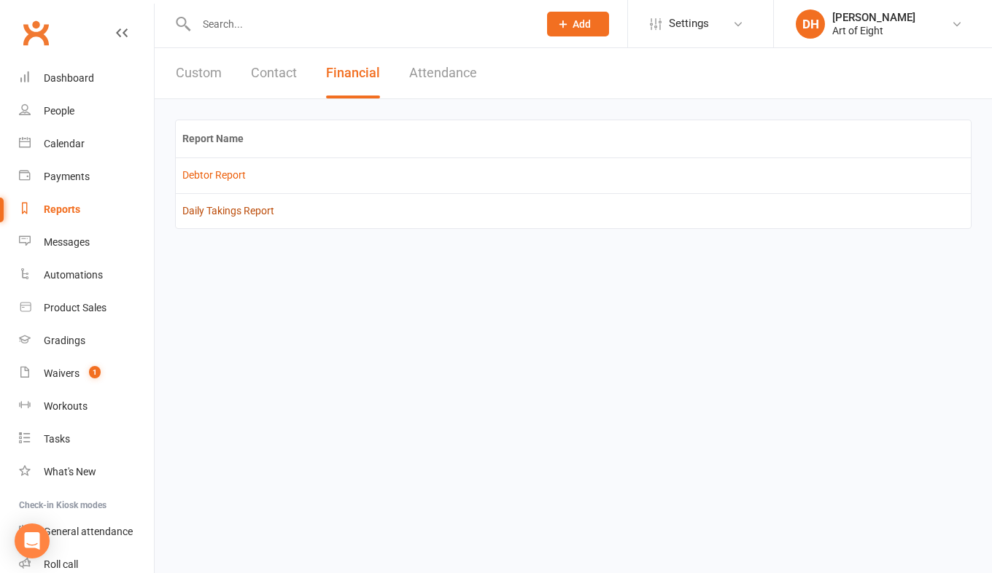
click at [215, 211] on link "Daily Takings Report" at bounding box center [228, 211] width 92 height 12
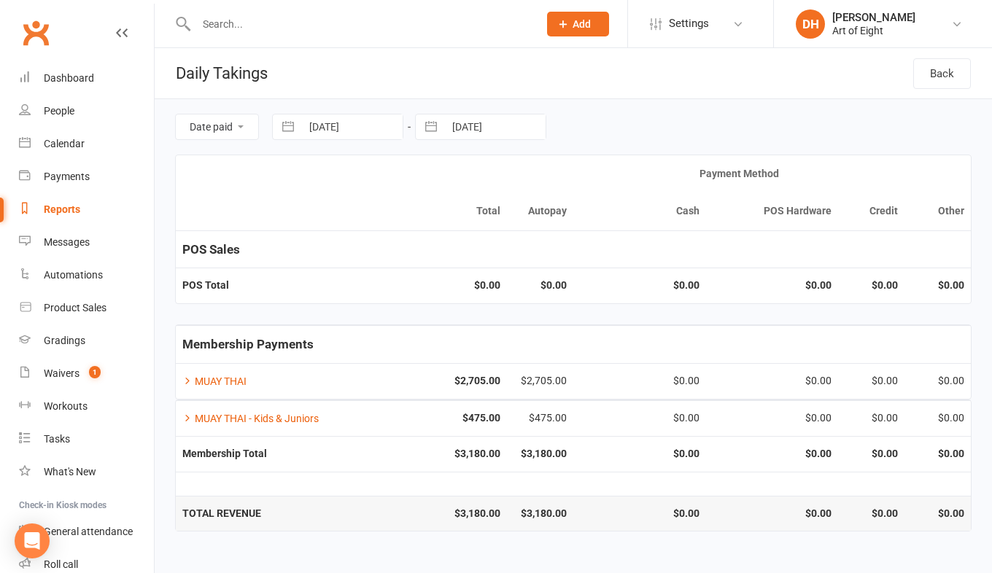
click at [288, 123] on button "button" at bounding box center [288, 126] width 26 height 25
select select "6"
select select "2025"
select select "7"
select select "2025"
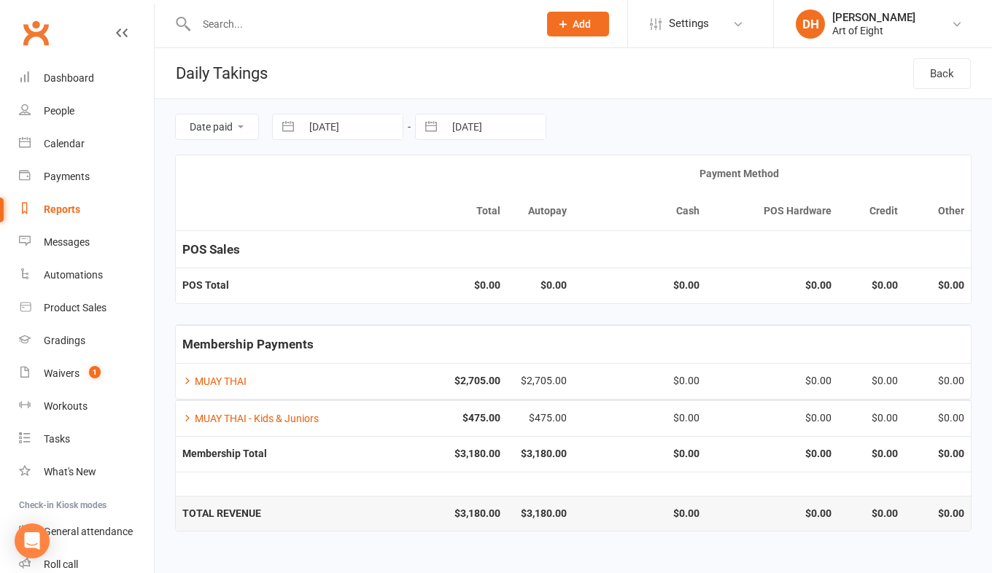
select select "8"
select select "2025"
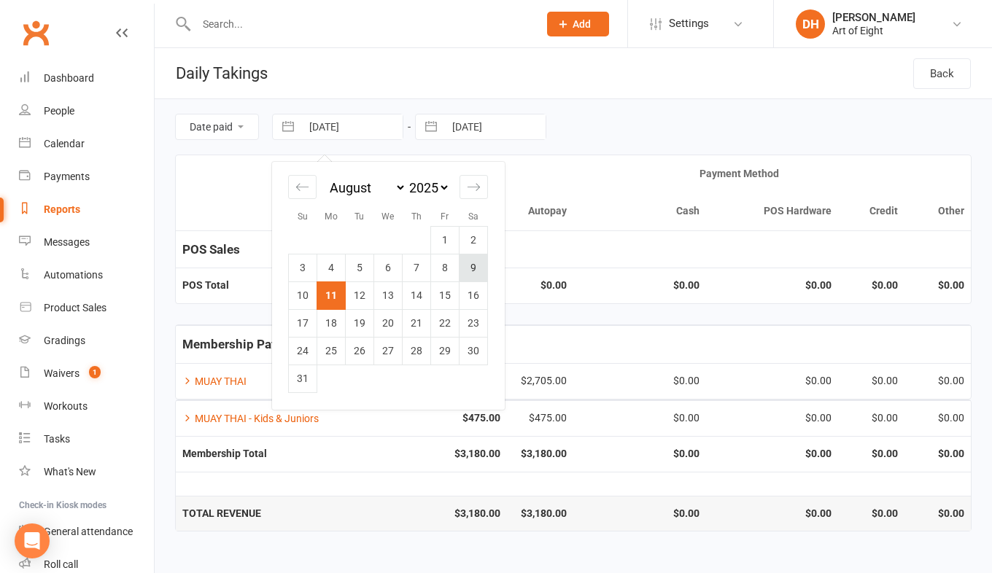
click at [471, 264] on td "9" at bounding box center [473, 268] width 28 height 28
type input "[DATE]"
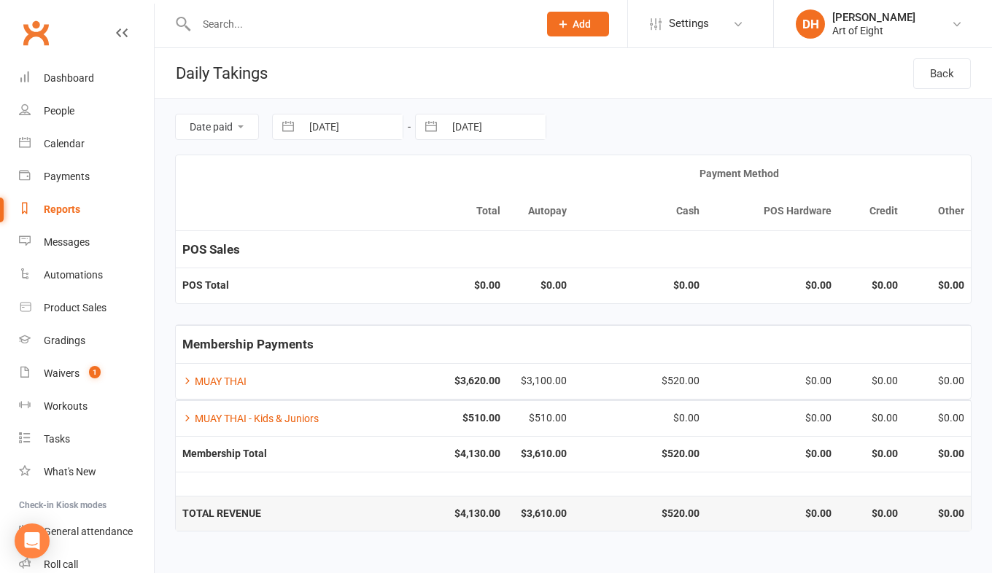
click at [423, 126] on button "button" at bounding box center [431, 126] width 26 height 25
select select "6"
select select "2025"
select select "7"
select select "2025"
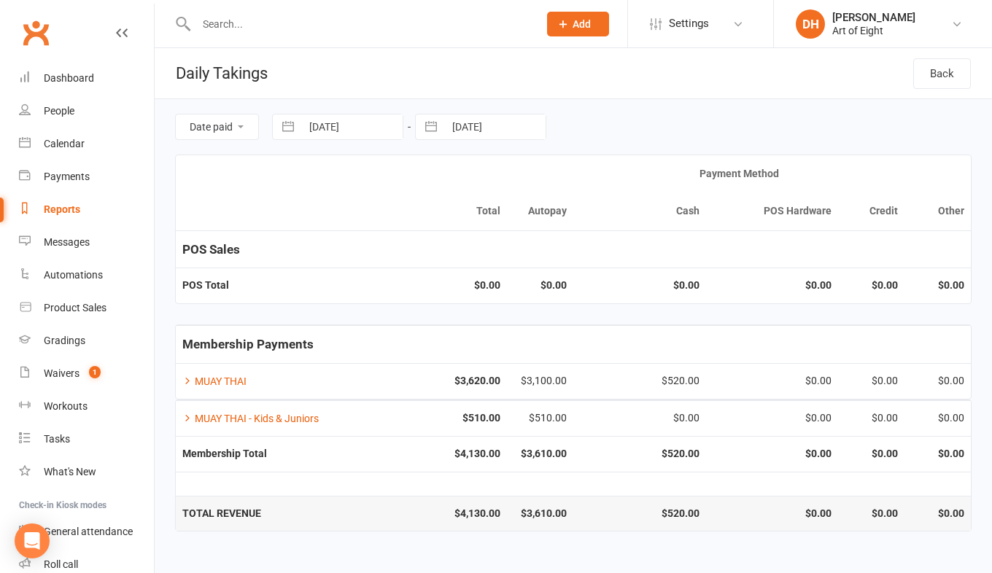
select select "8"
select select "2025"
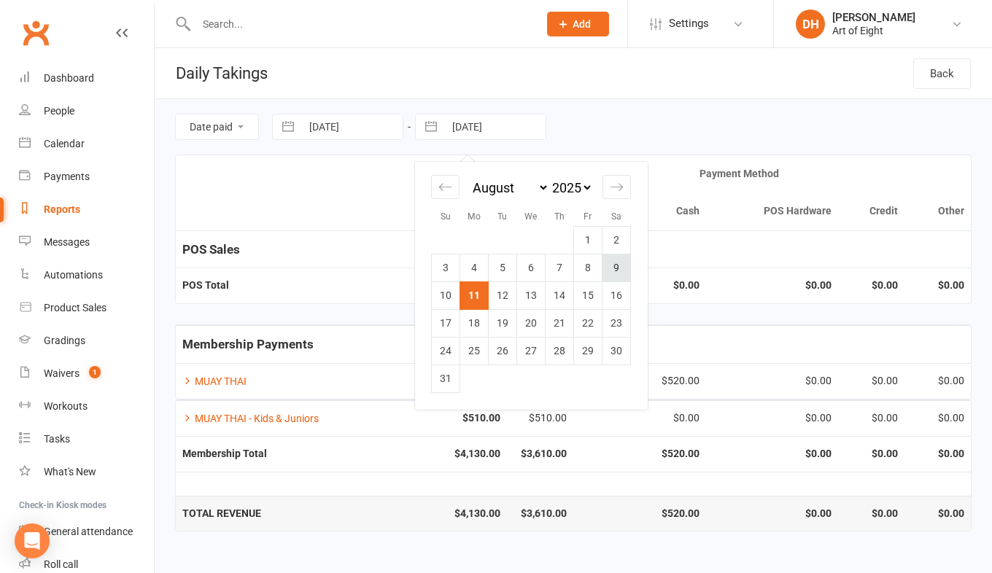
click at [617, 268] on td "9" at bounding box center [616, 268] width 28 height 28
type input "[DATE]"
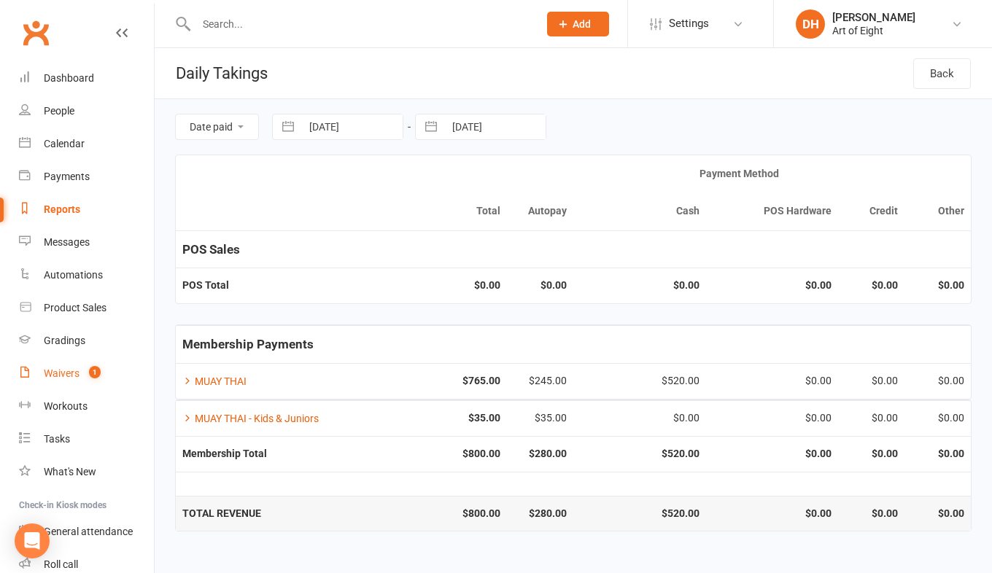
drag, startPoint x: 60, startPoint y: 372, endPoint x: 71, endPoint y: 378, distance: 12.8
click at [60, 372] on div "Waivers" at bounding box center [62, 373] width 36 height 12
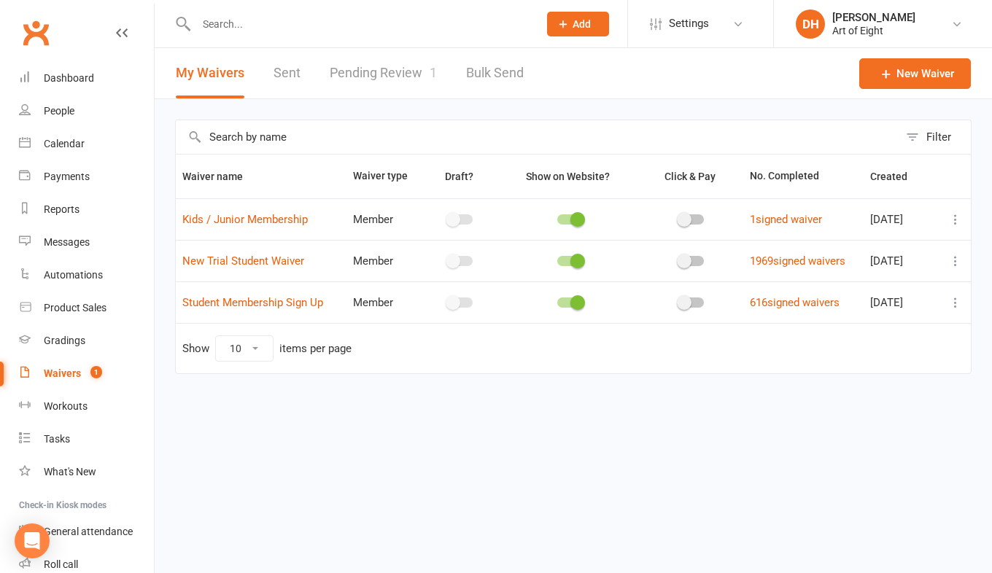
click at [350, 73] on link "Pending Review 1" at bounding box center [383, 73] width 107 height 50
select select "50"
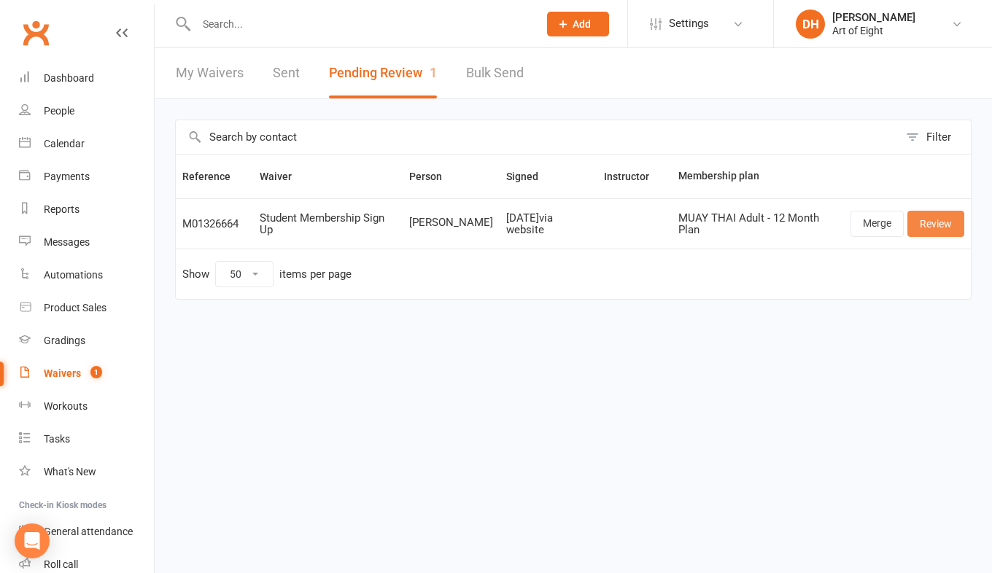
click at [923, 222] on link "Review" at bounding box center [935, 224] width 57 height 26
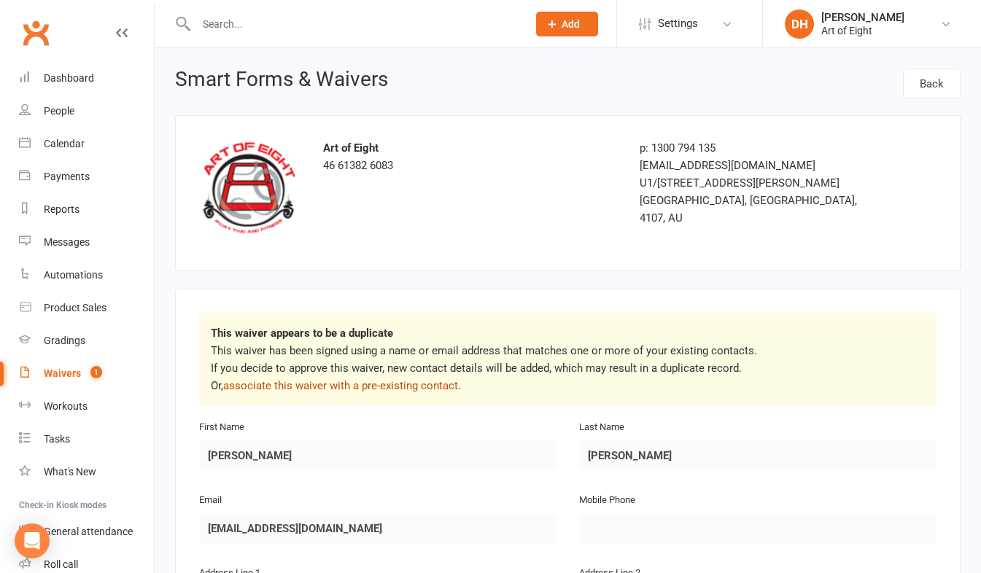
click at [375, 386] on link "associate this waiver with a pre-existing contact" at bounding box center [340, 385] width 235 height 13
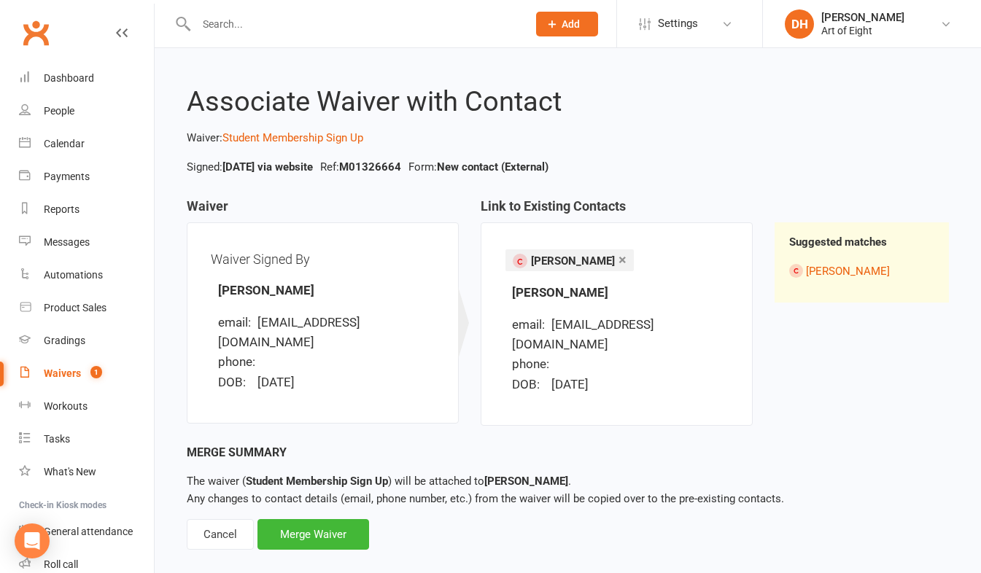
scroll to position [7, 0]
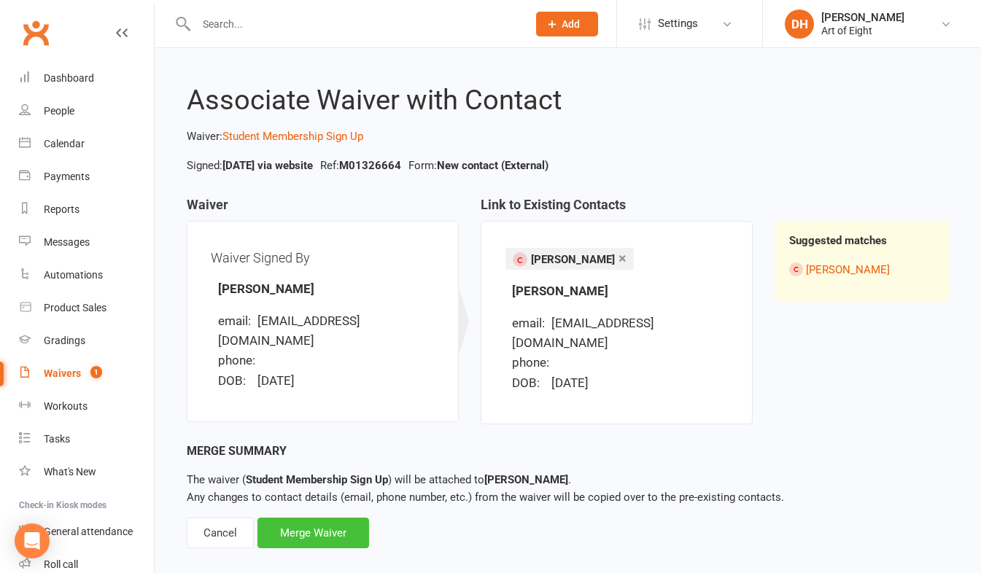
click at [317, 518] on div "Merge Waiver" at bounding box center [313, 533] width 112 height 31
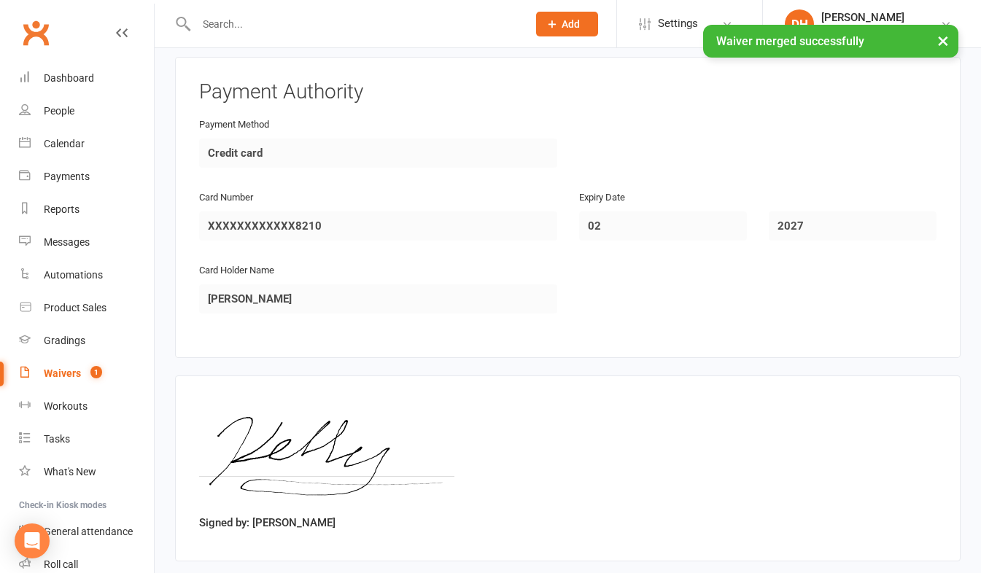
scroll to position [1721, 0]
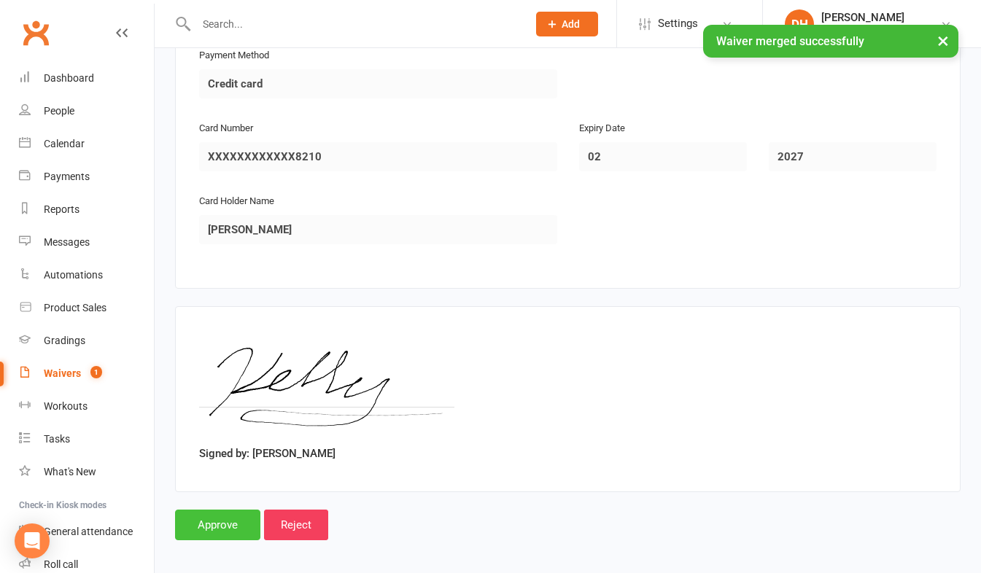
click at [222, 511] on input "Approve" at bounding box center [217, 525] width 85 height 31
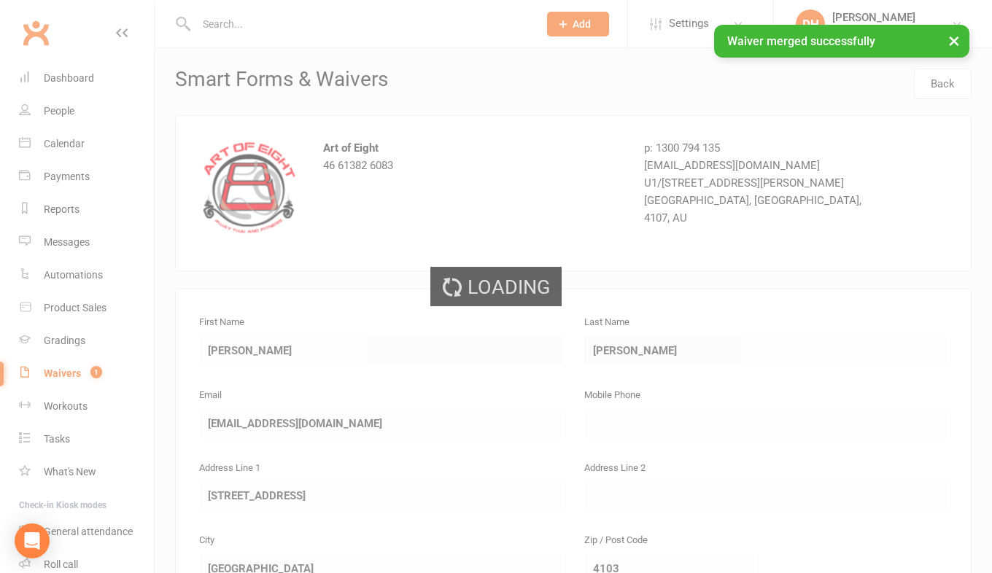
select select "50"
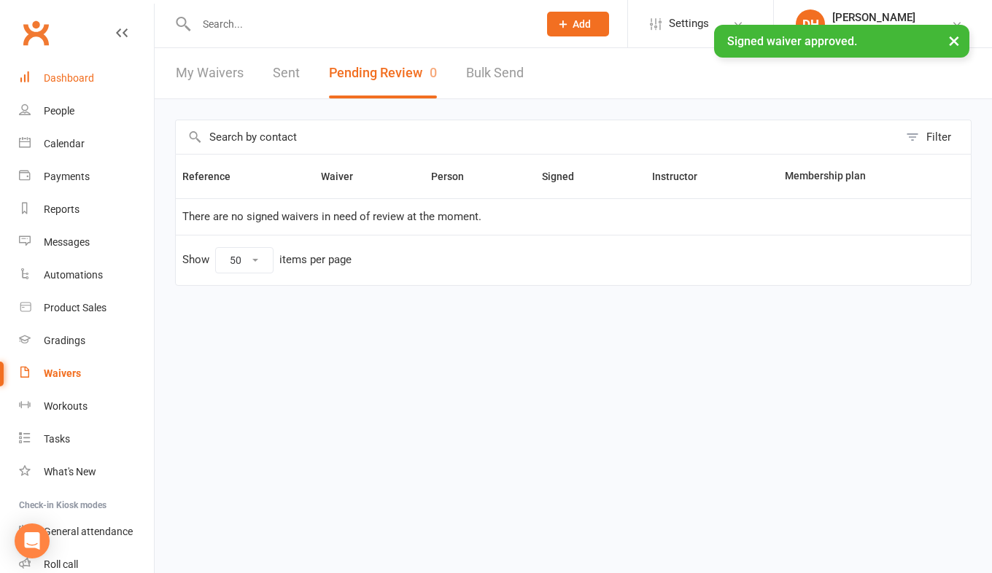
click at [61, 75] on div "Dashboard" at bounding box center [69, 78] width 50 height 12
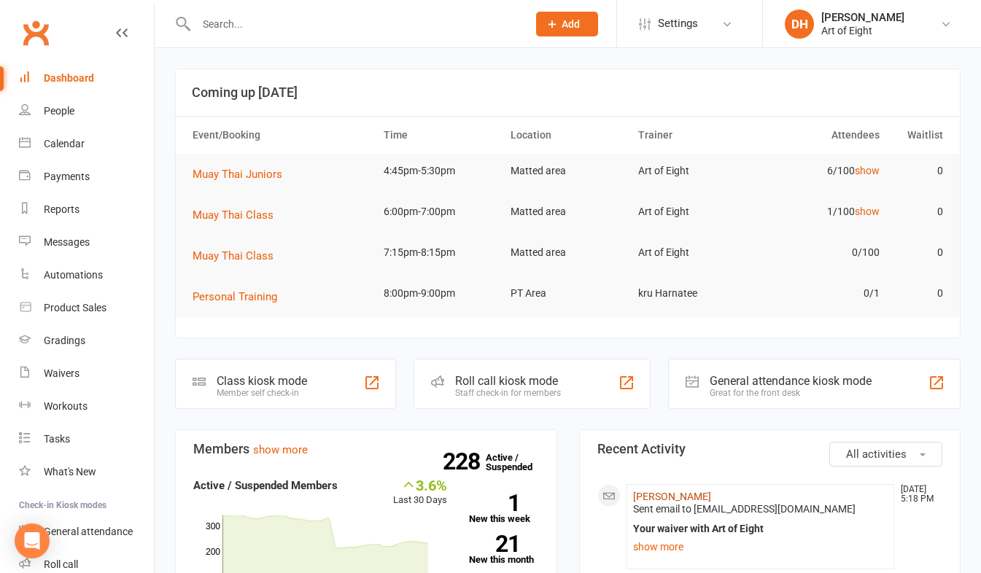
click at [648, 499] on link "[PERSON_NAME]" at bounding box center [672, 497] width 78 height 12
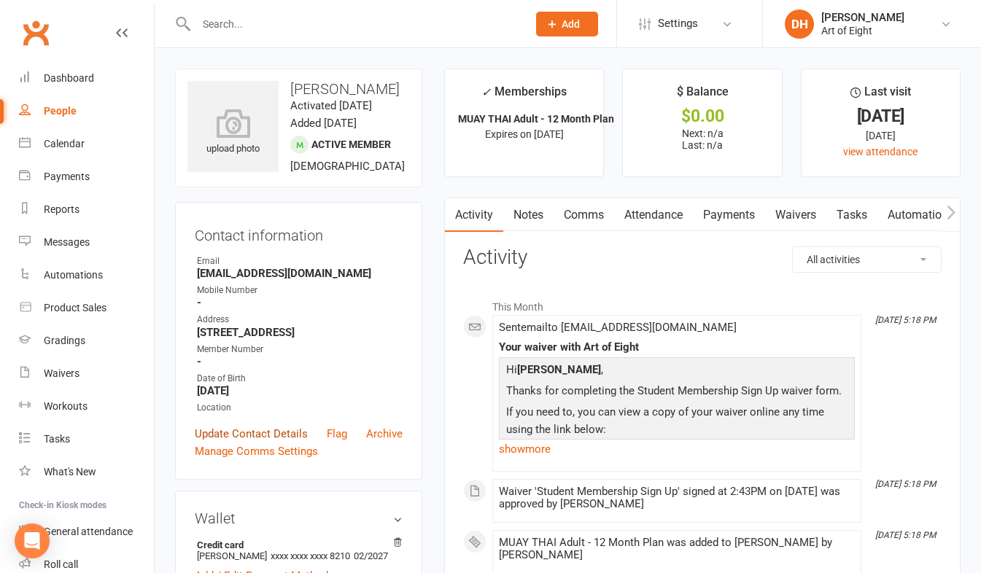
click at [262, 443] on link "Update Contact Details" at bounding box center [251, 433] width 113 height 17
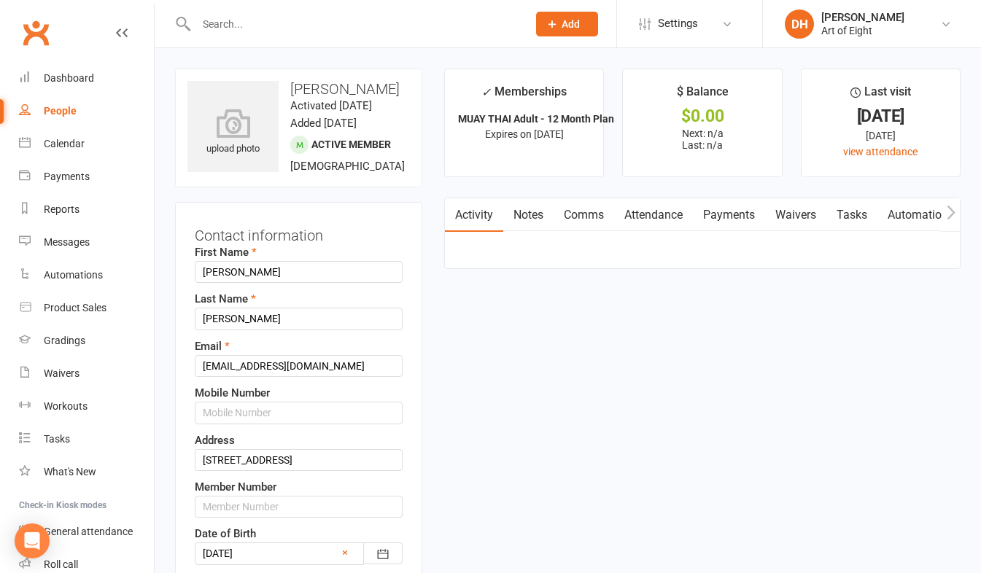
scroll to position [69, 0]
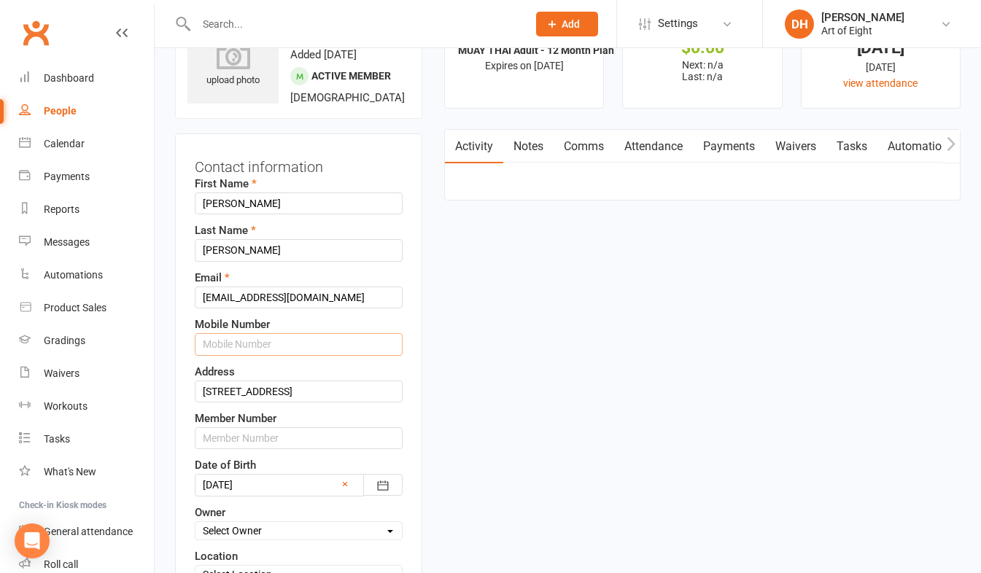
click at [230, 355] on input "text" at bounding box center [299, 344] width 208 height 22
type input "00438"
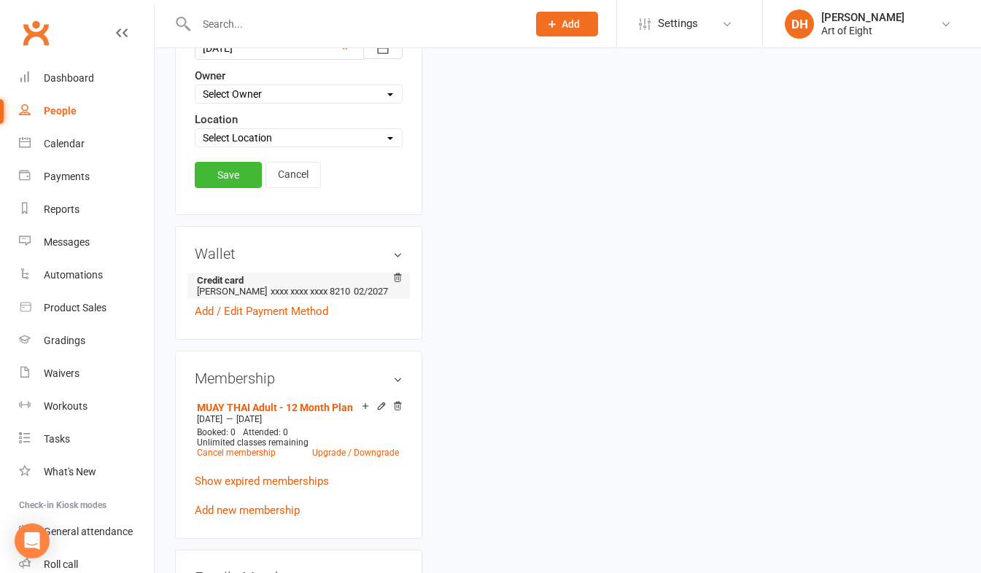
scroll to position [506, 0]
click at [215, 187] on link "Save" at bounding box center [228, 174] width 67 height 26
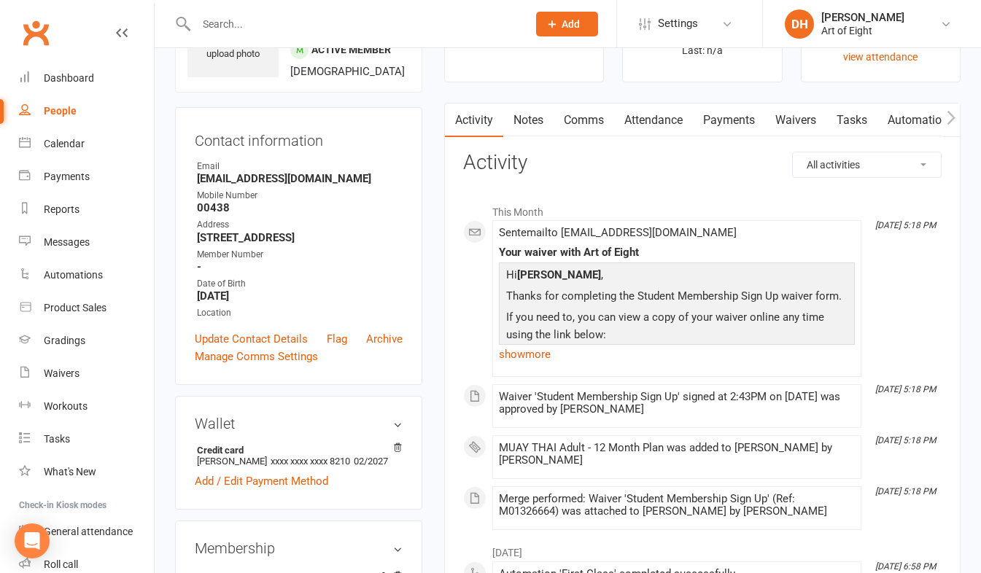
scroll to position [69, 0]
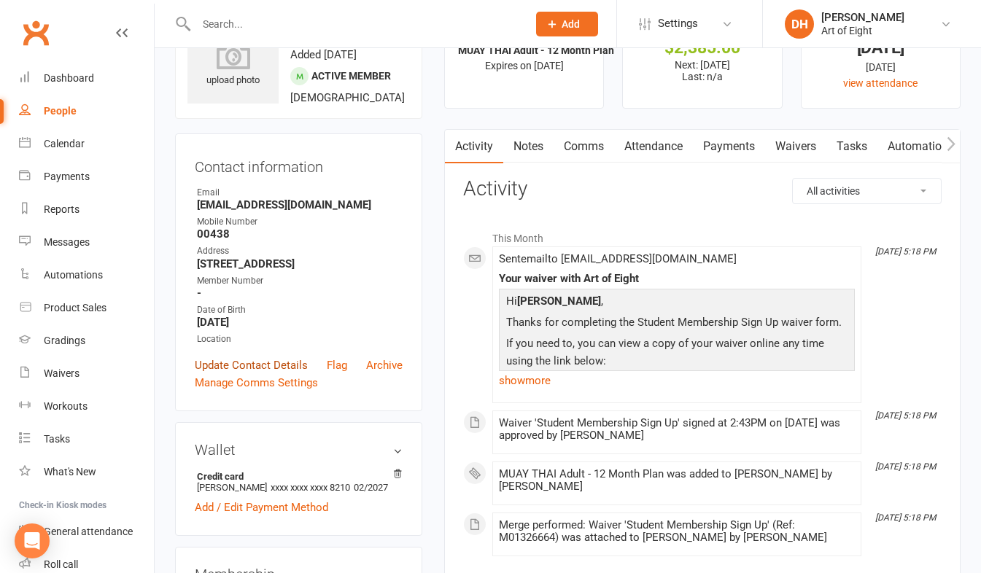
click at [254, 374] on link "Update Contact Details" at bounding box center [251, 365] width 113 height 17
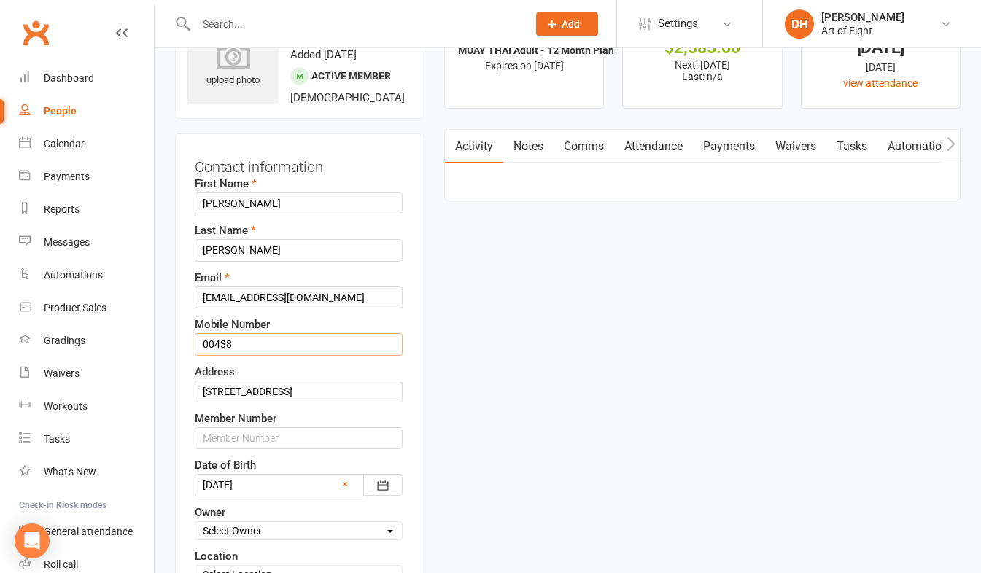
drag, startPoint x: 252, startPoint y: 356, endPoint x: 184, endPoint y: 349, distance: 68.9
click at [184, 349] on div "Contact information First Name [PERSON_NAME] Last Name [PERSON_NAME] Email [EMA…" at bounding box center [298, 392] width 247 height 518
click at [233, 449] on input "text" at bounding box center [299, 438] width 208 height 22
type input "00438"
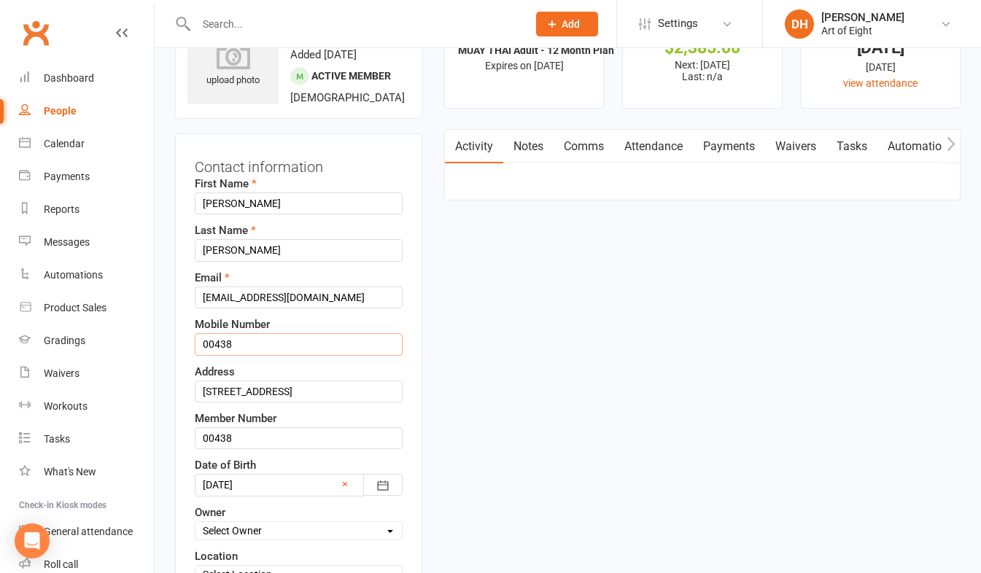
click at [239, 355] on input "00438" at bounding box center [299, 344] width 208 height 22
drag, startPoint x: 244, startPoint y: 365, endPoint x: 141, endPoint y: 359, distance: 103.7
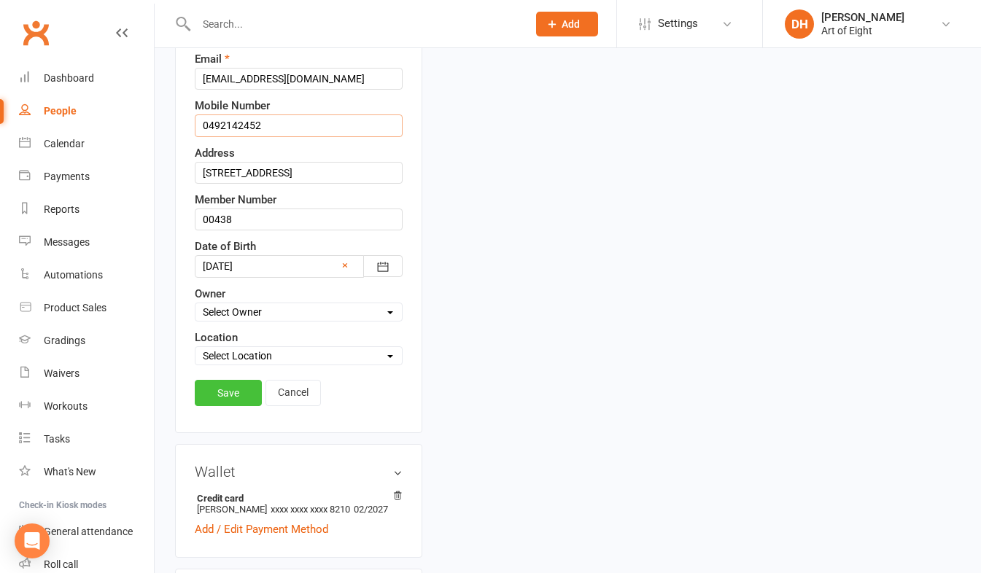
type input "0492142452"
click at [233, 401] on link "Save" at bounding box center [228, 393] width 67 height 26
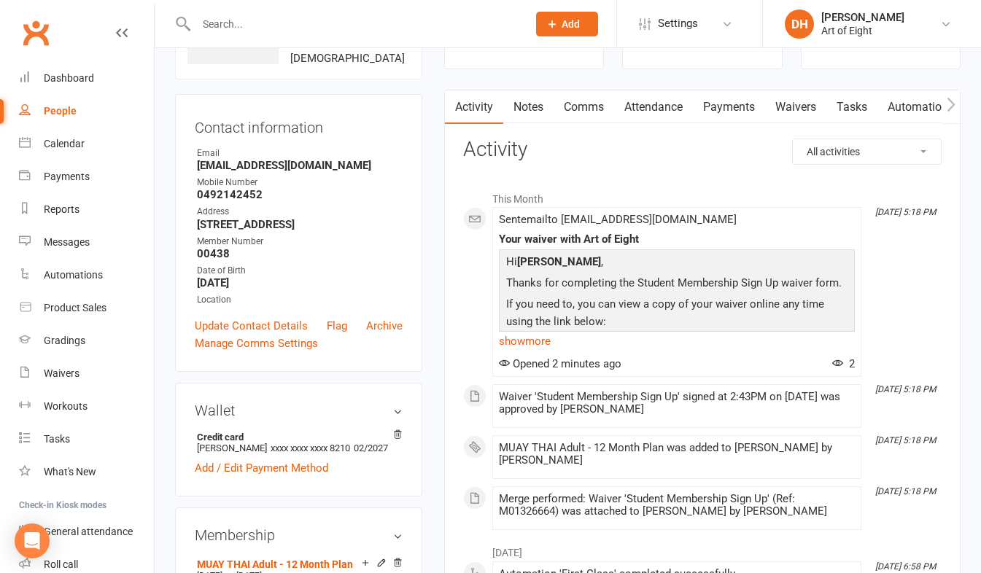
scroll to position [0, 0]
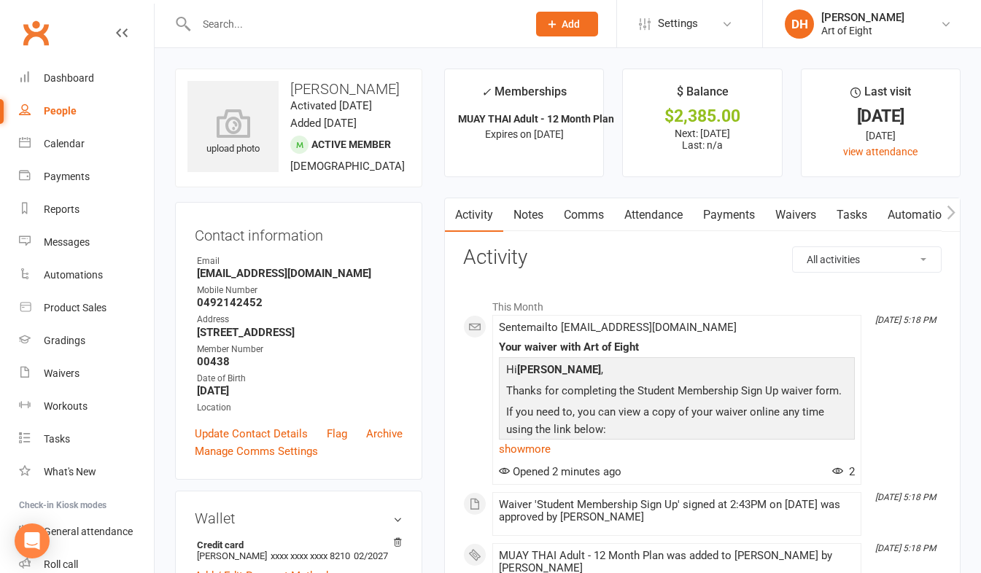
click at [733, 217] on link "Payments" at bounding box center [729, 215] width 72 height 34
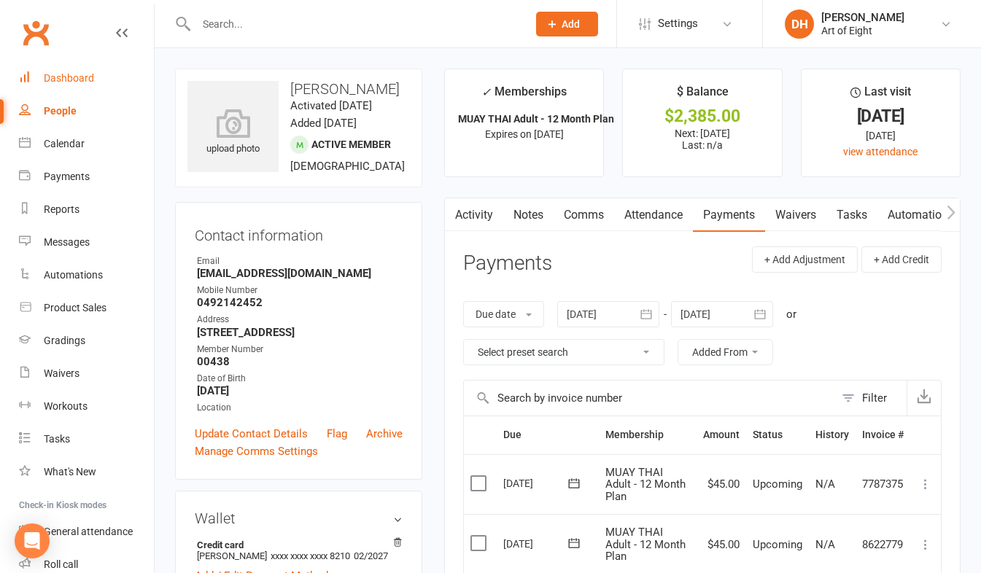
click at [71, 77] on div "Dashboard" at bounding box center [69, 78] width 50 height 12
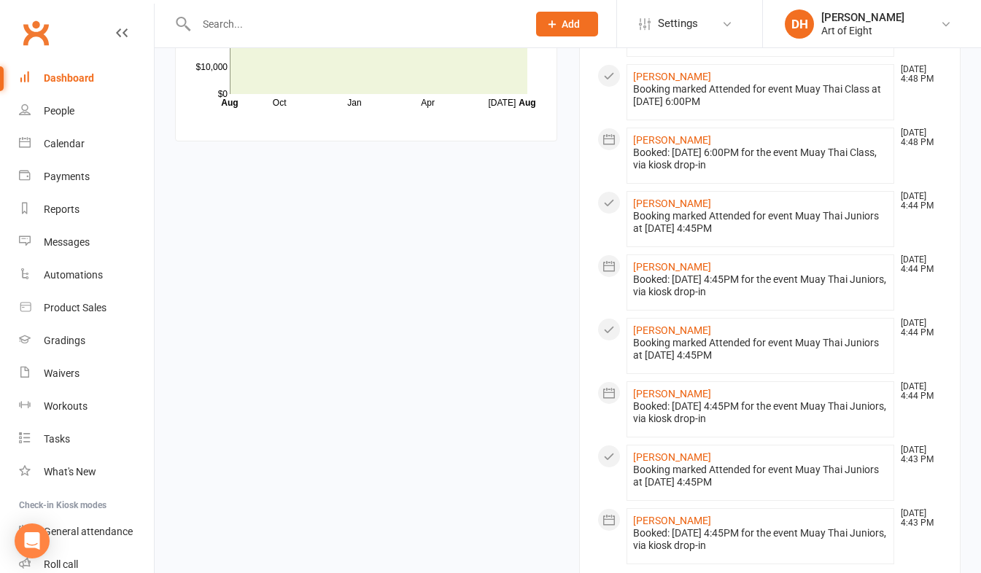
scroll to position [1385, 0]
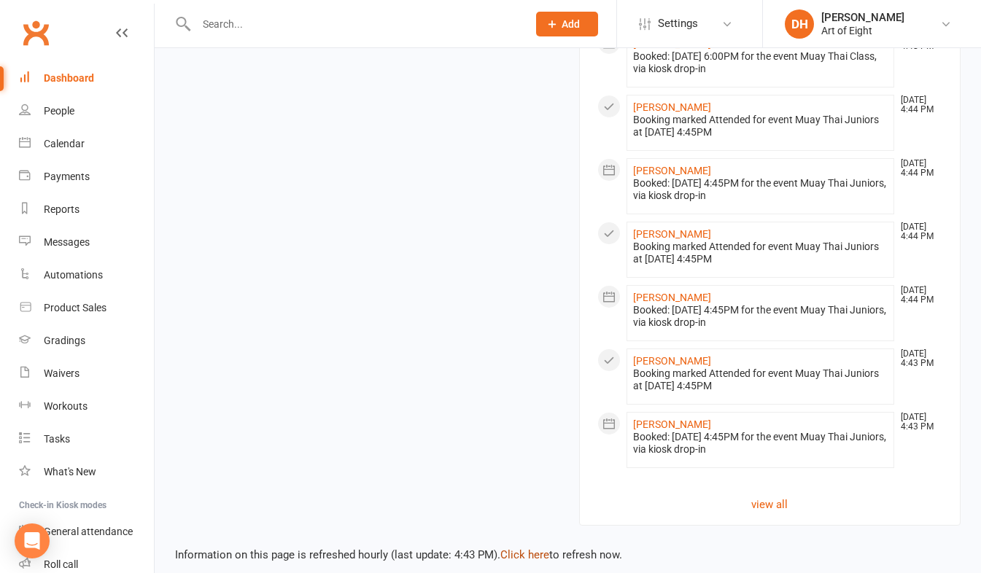
click at [514, 550] on link "Click here" at bounding box center [524, 554] width 49 height 13
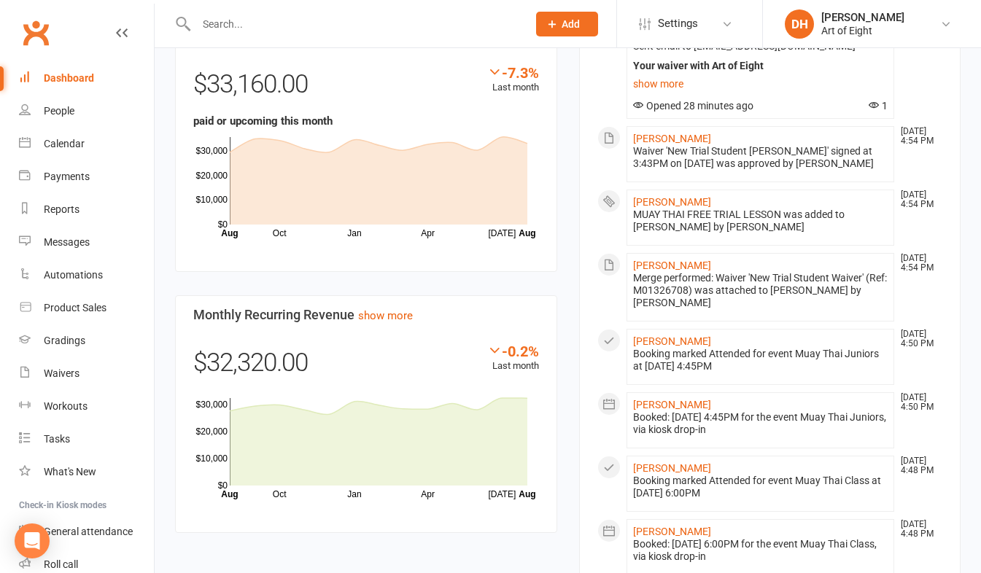
scroll to position [875, 0]
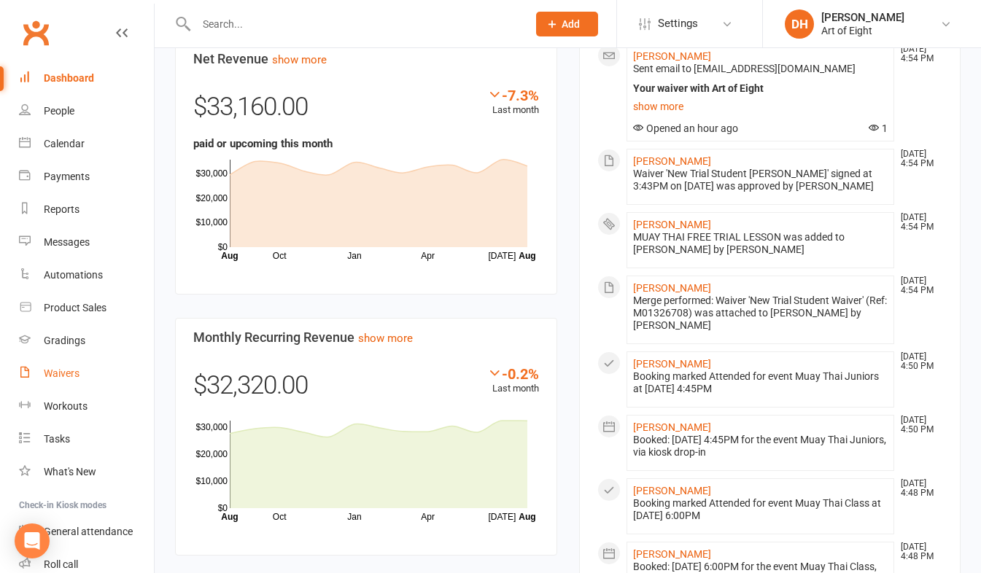
click at [73, 372] on div "Waivers" at bounding box center [62, 373] width 36 height 12
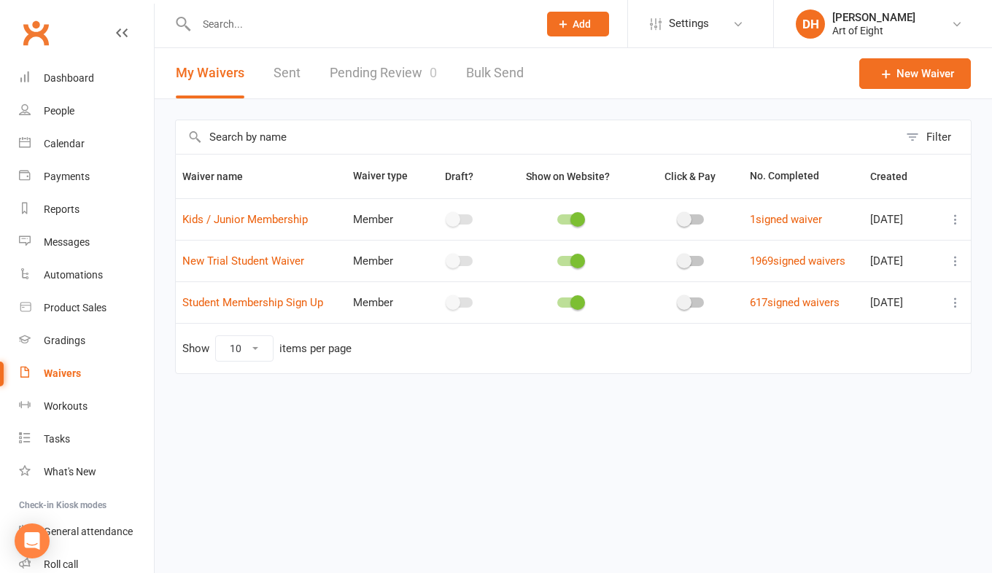
click at [397, 77] on link "Pending Review 0" at bounding box center [383, 73] width 107 height 50
select select "50"
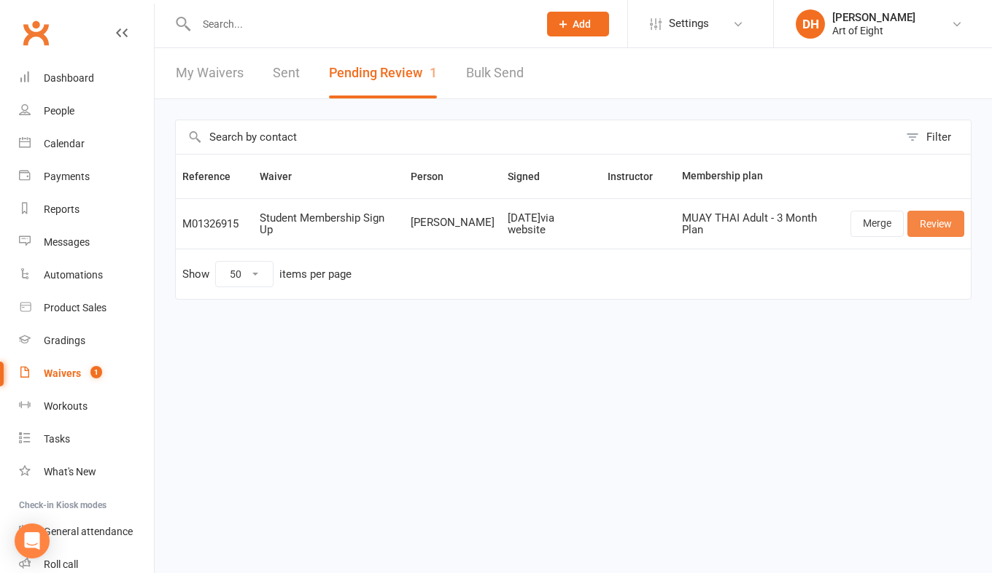
drag, startPoint x: 922, startPoint y: 224, endPoint x: 900, endPoint y: 231, distance: 23.1
click at [922, 224] on link "Review" at bounding box center [935, 224] width 57 height 26
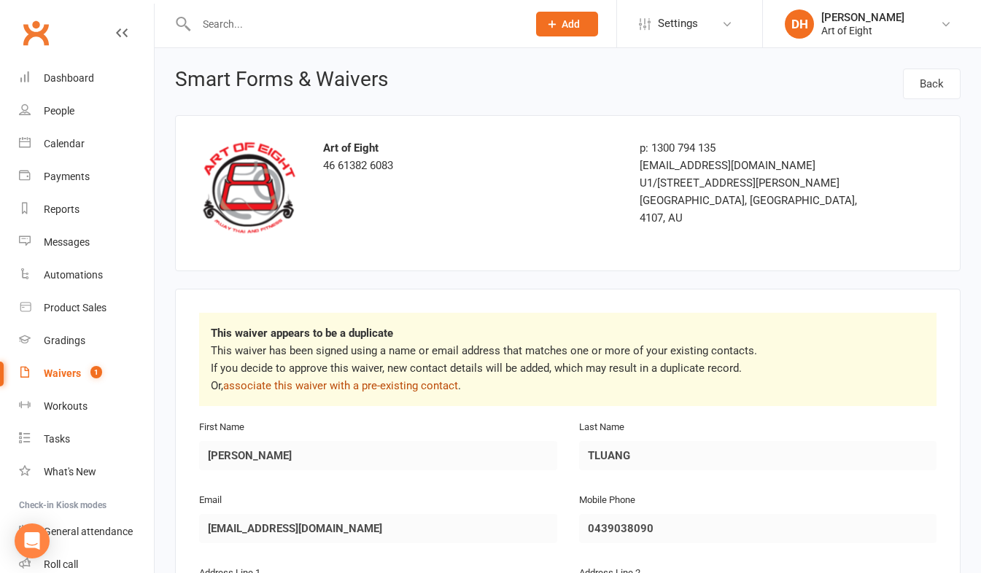
click at [362, 380] on link "associate this waiver with a pre-existing contact" at bounding box center [340, 385] width 235 height 13
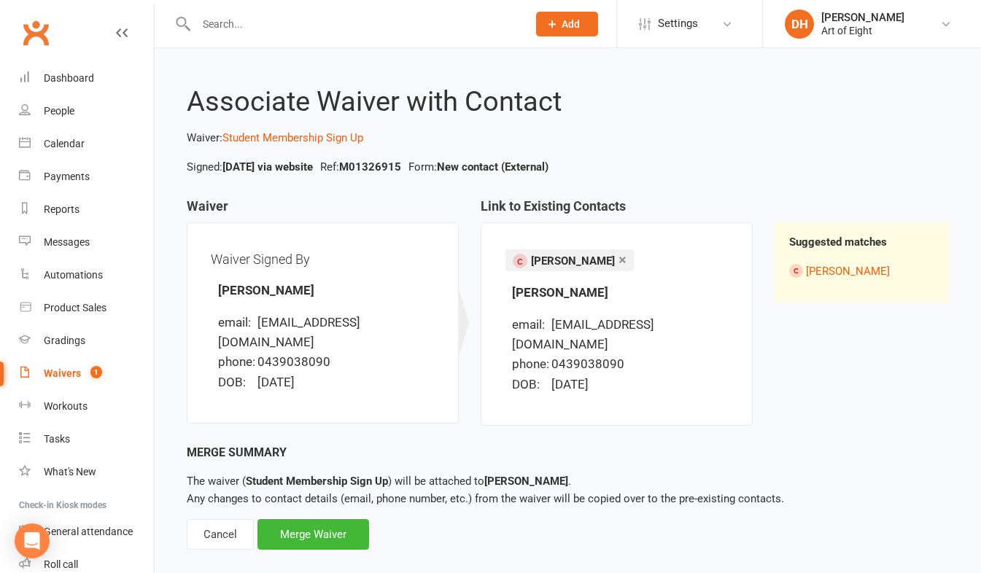
scroll to position [7, 0]
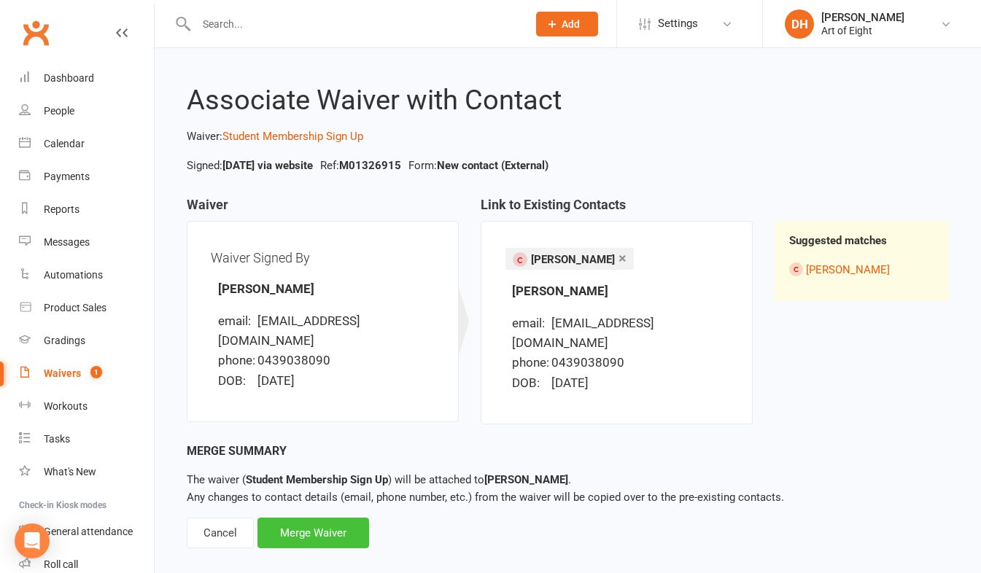
click at [316, 518] on div "Merge Waiver" at bounding box center [313, 533] width 112 height 31
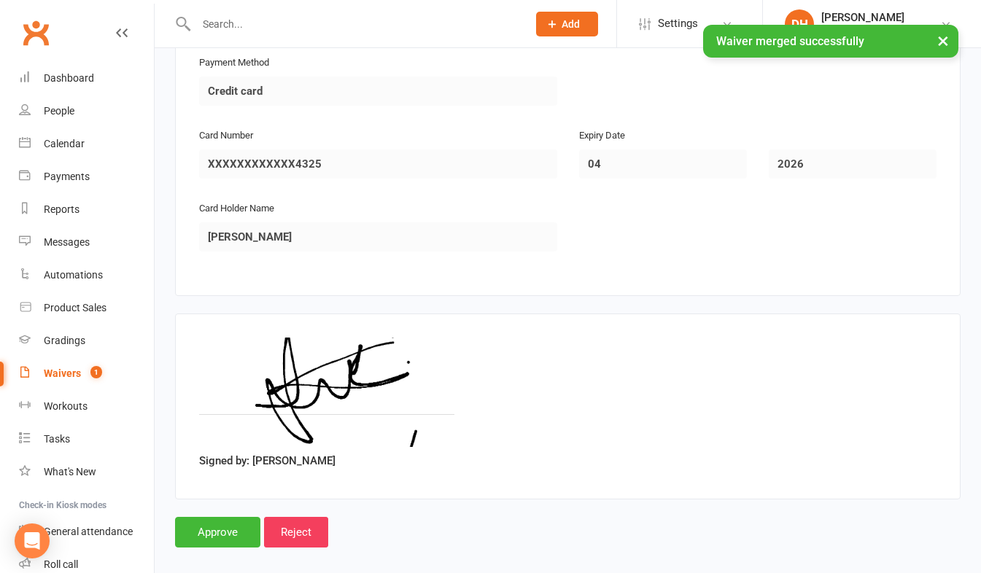
scroll to position [1721, 0]
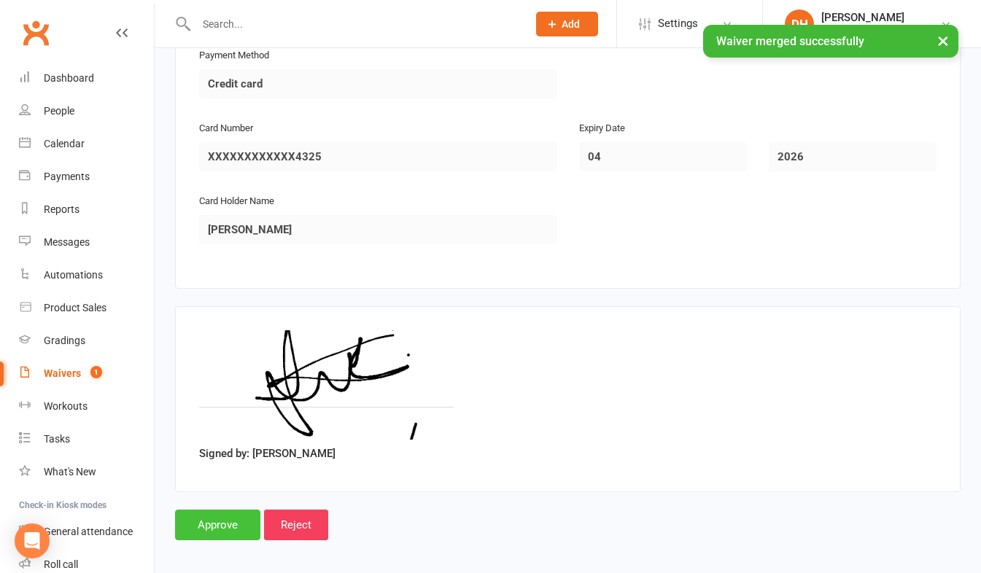
click at [248, 516] on input "Approve" at bounding box center [217, 525] width 85 height 31
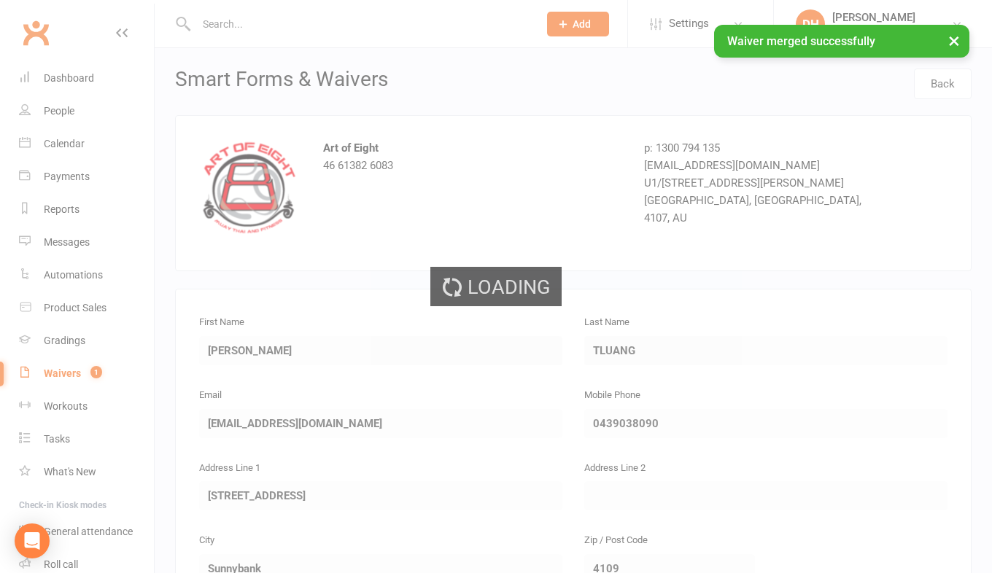
select select "50"
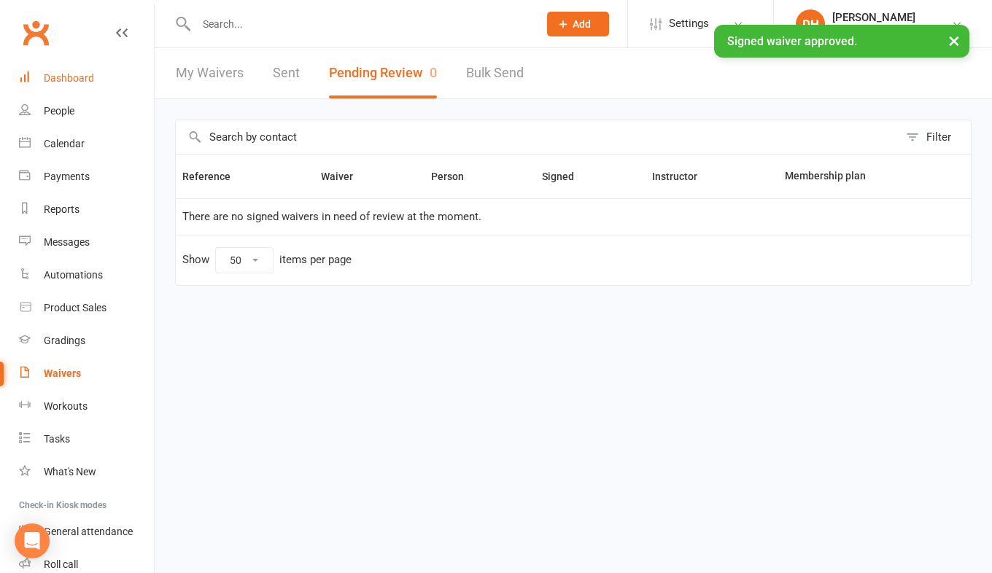
click at [74, 80] on div "Dashboard" at bounding box center [69, 78] width 50 height 12
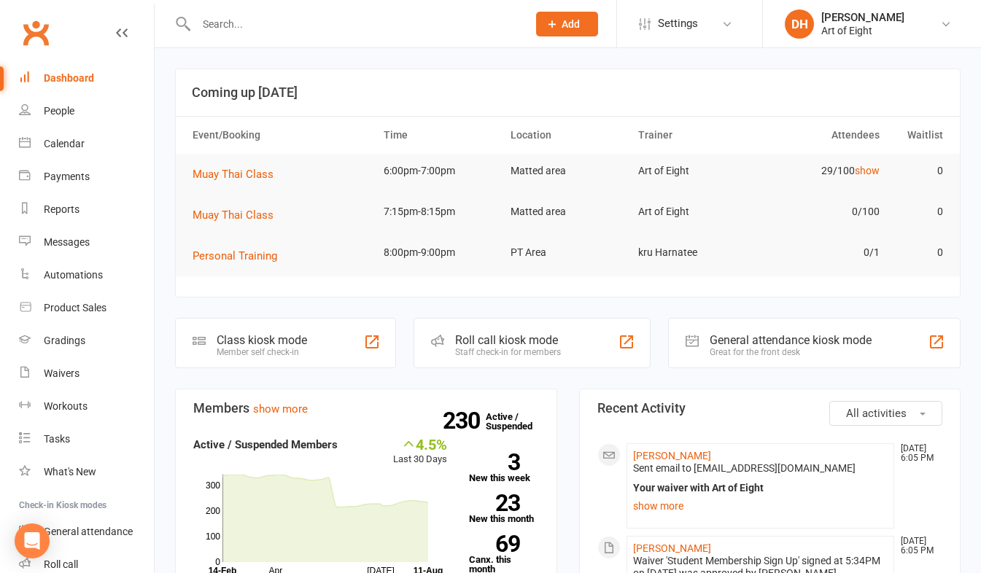
drag, startPoint x: 495, startPoint y: 346, endPoint x: 515, endPoint y: 389, distance: 48.0
click at [495, 346] on div "Roll call kiosk mode" at bounding box center [508, 340] width 106 height 14
